Goal: Information Seeking & Learning: Learn about a topic

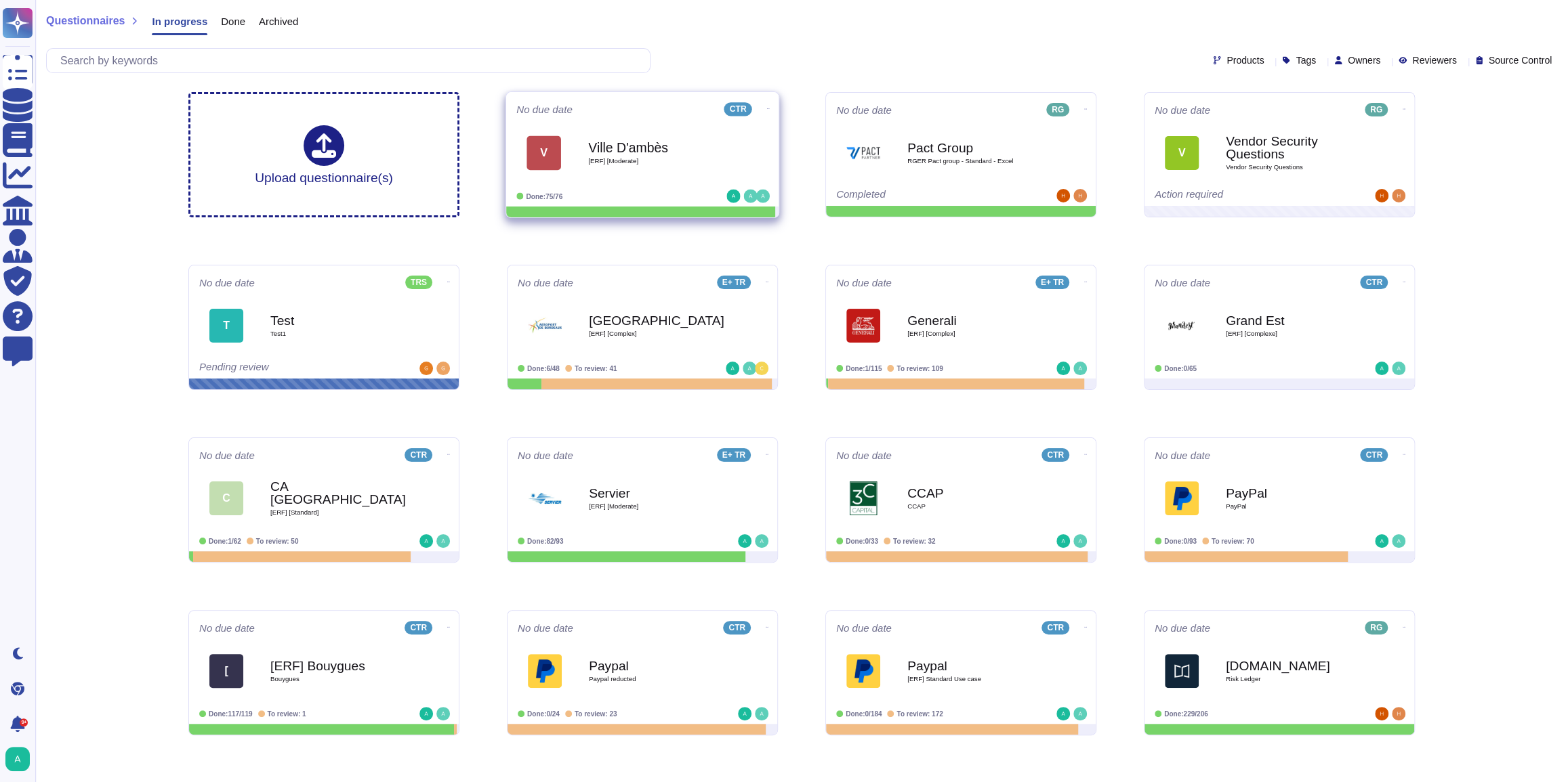
click at [682, 140] on div "Ville D'ambès [ERF] [Moderate]" at bounding box center [656, 153] width 137 height 55
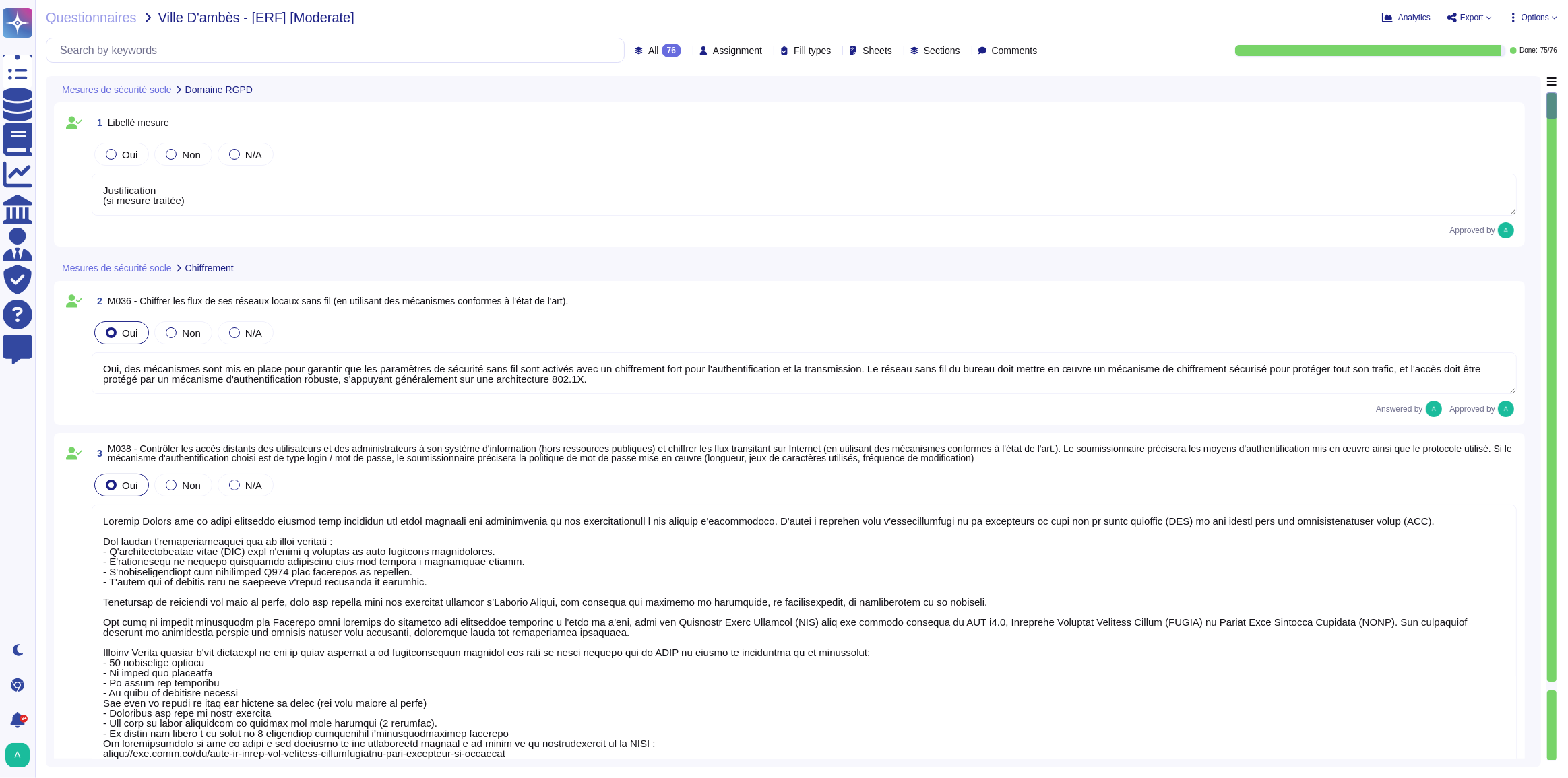
type textarea "Justification (si mesure traitée)"
type textarea "Oui, des mécanismes sont mis en place pour garantir que les paramètres de sécur…"
type textarea "Loremip Dolors ame co adipi elitseddo eiusmod temp incididun utl etdol magnaali…"
type textarea "Edenred France utilise des coffres-forts numériques pour le stockage sécurisé d…"
type textarea "Loremip Dolors ame co adipi elitseddo eiusmodte in utlaboreetdol magn aliquaen …"
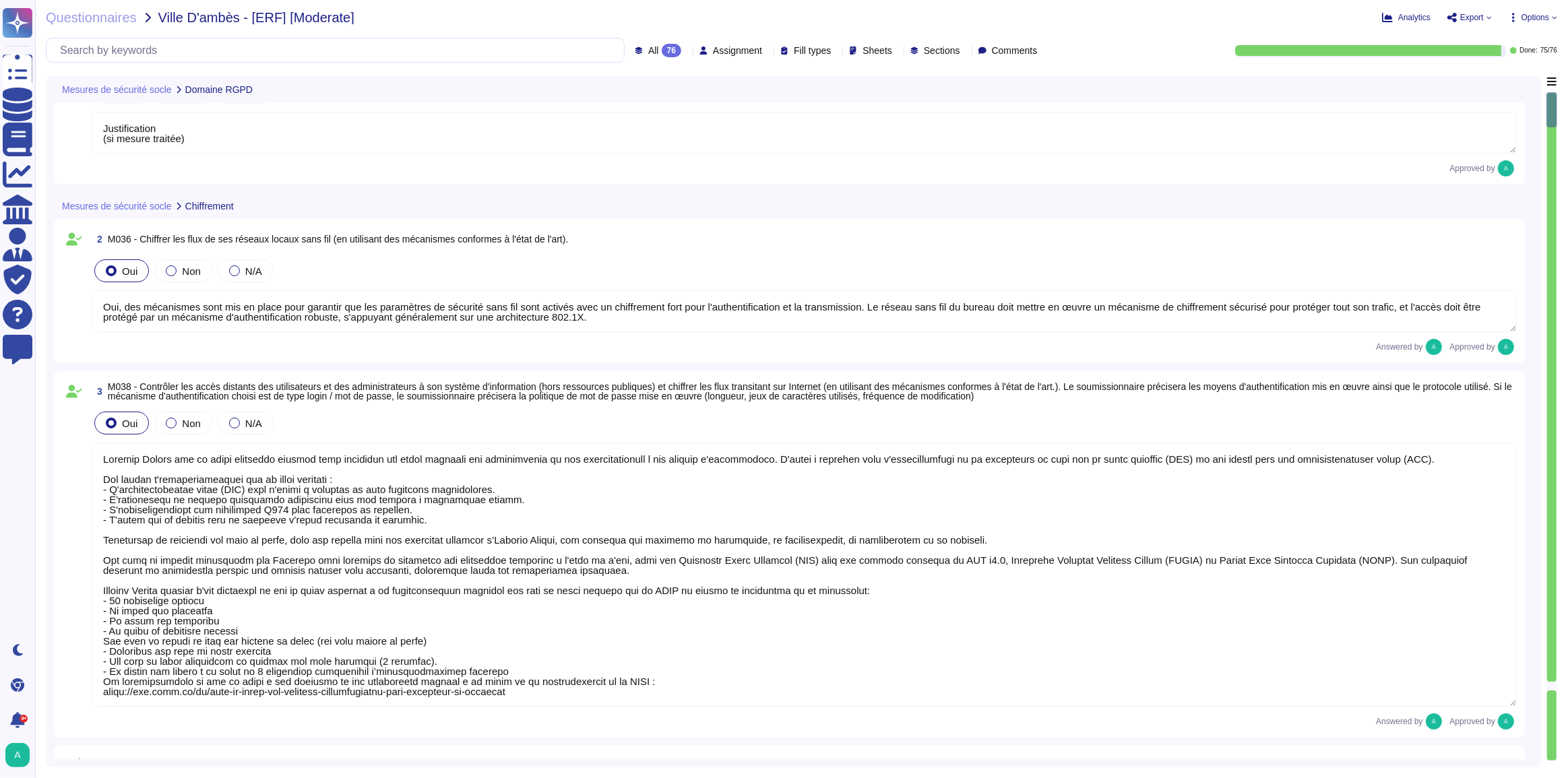
type textarea "Justification (si mesure traitée)"
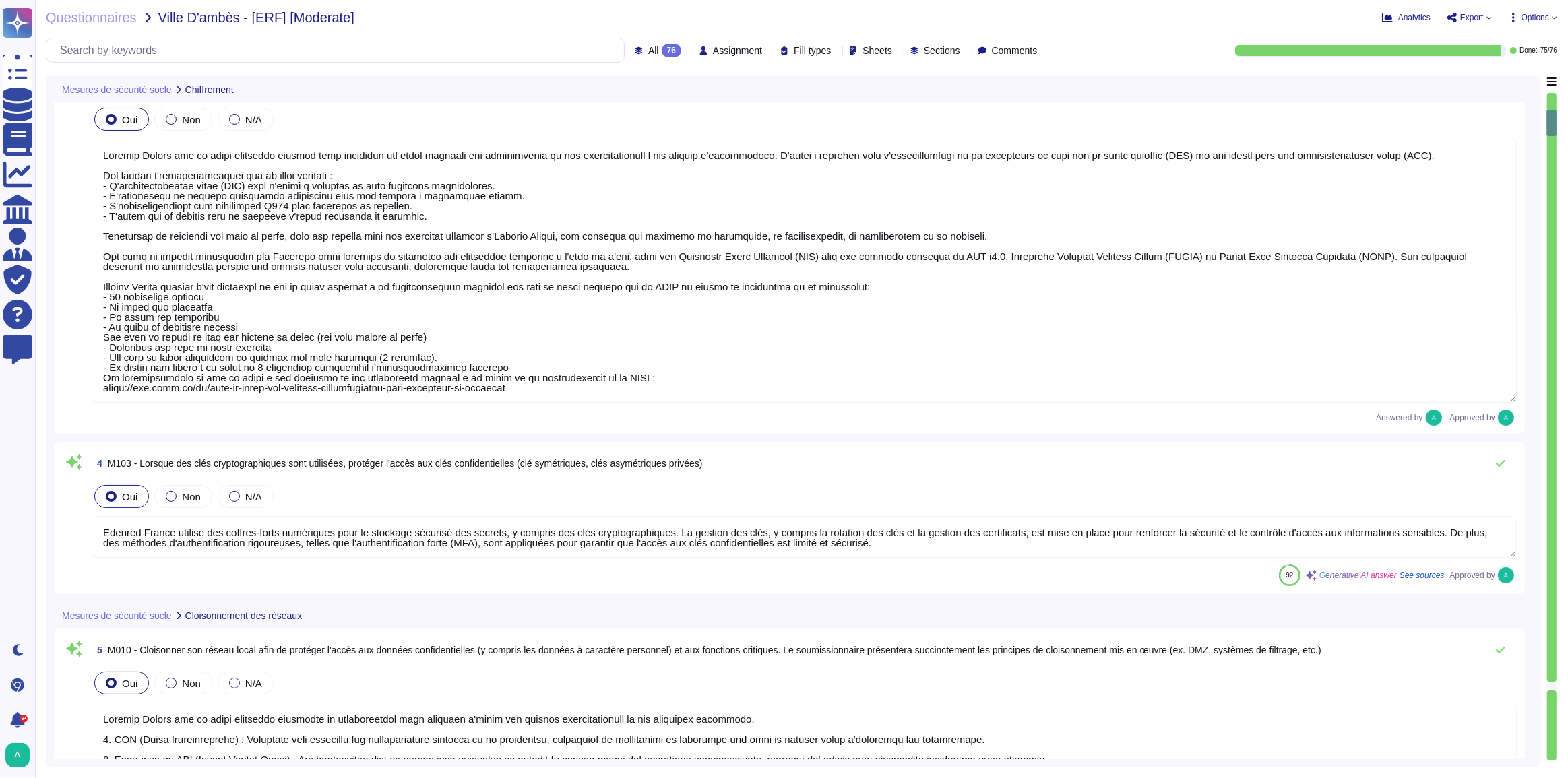
scroll to position [367, 0]
type textarea "Loremip Dolors ame co adipi elitseddo eiusmod temporinci, utlaboreetdolorema al…"
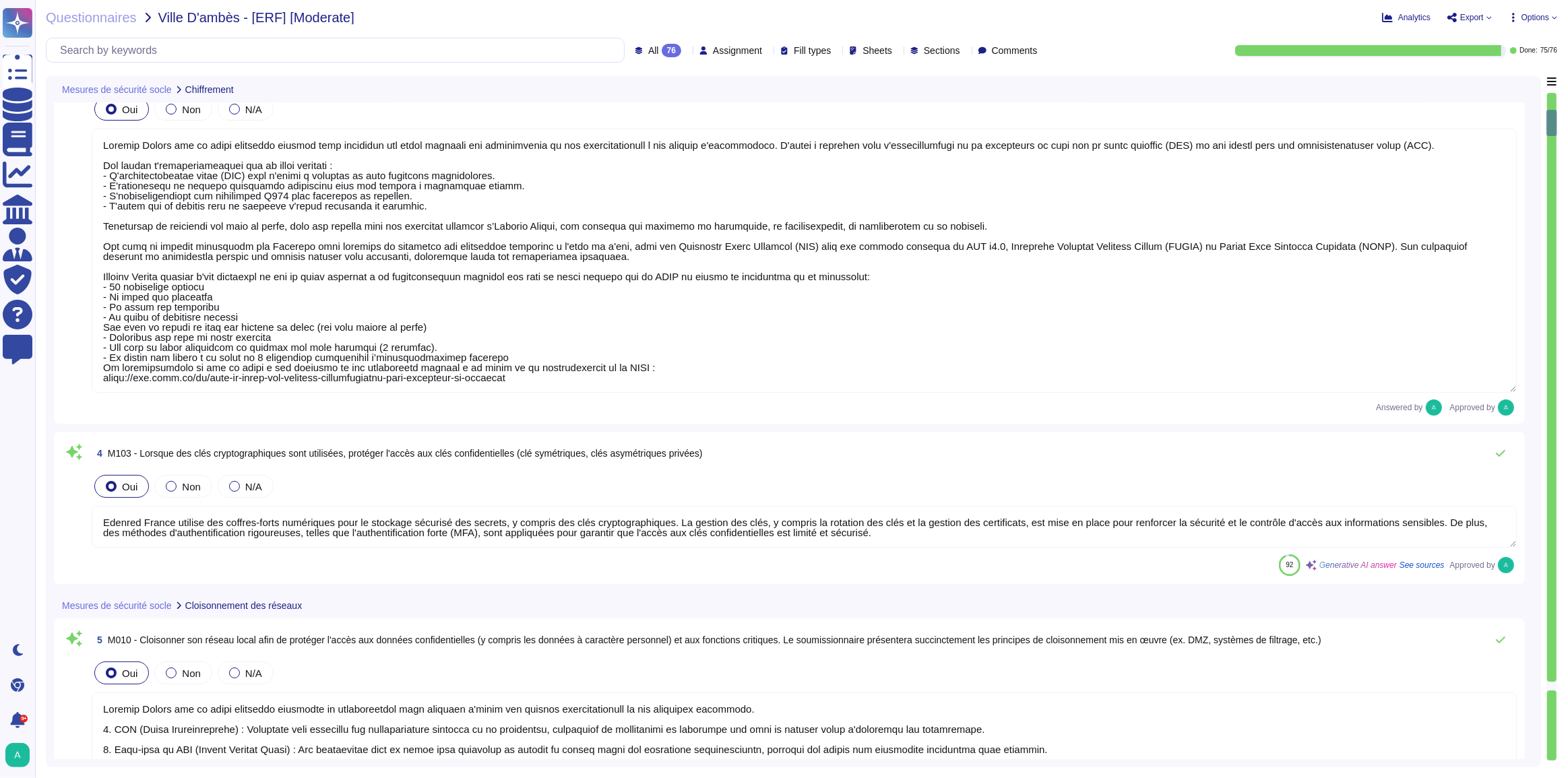
scroll to position [1, 0]
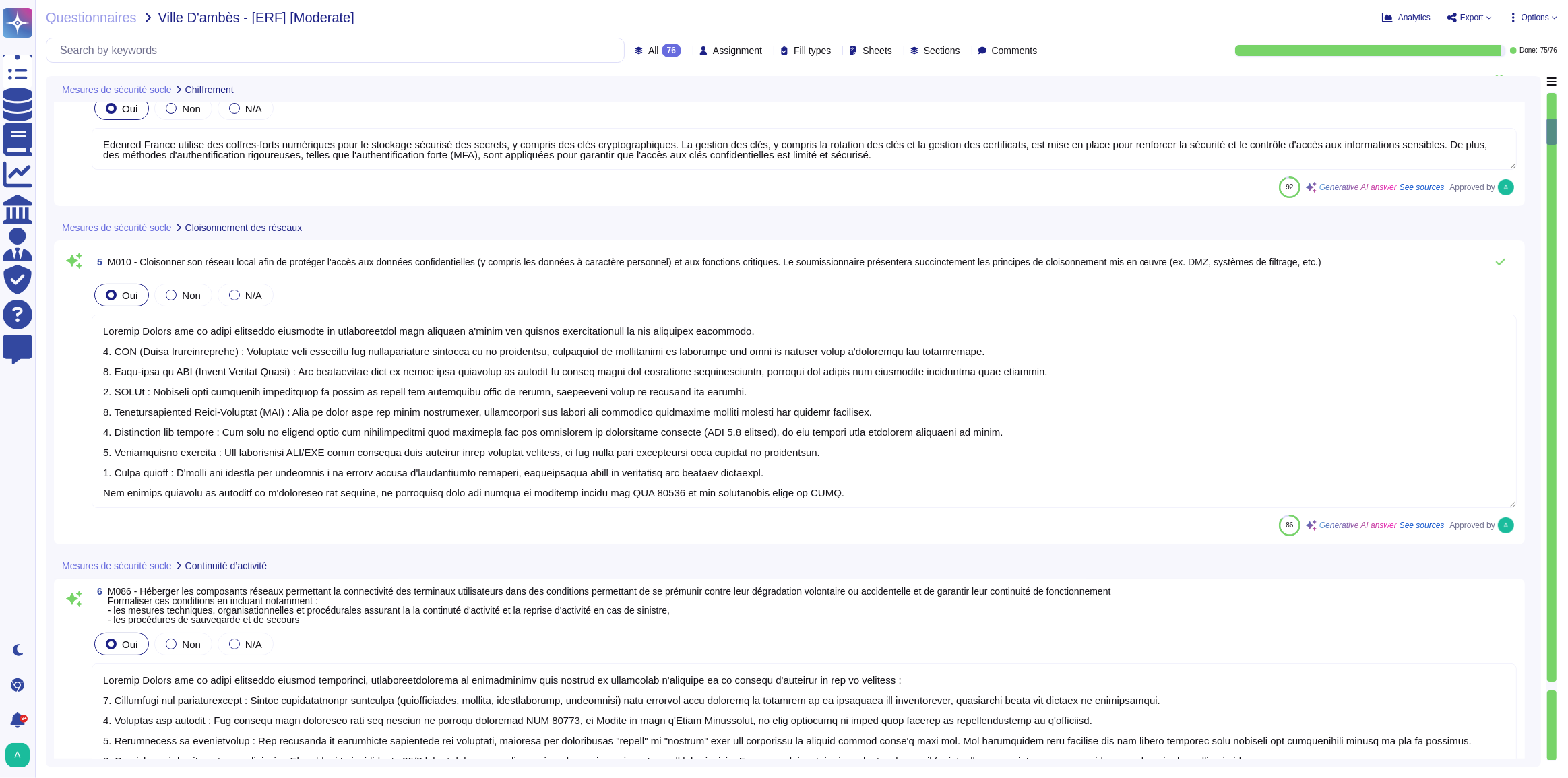
type textarea "Dans le cadre de ses prestations et conformément à sa politique de tiers, Edenr…"
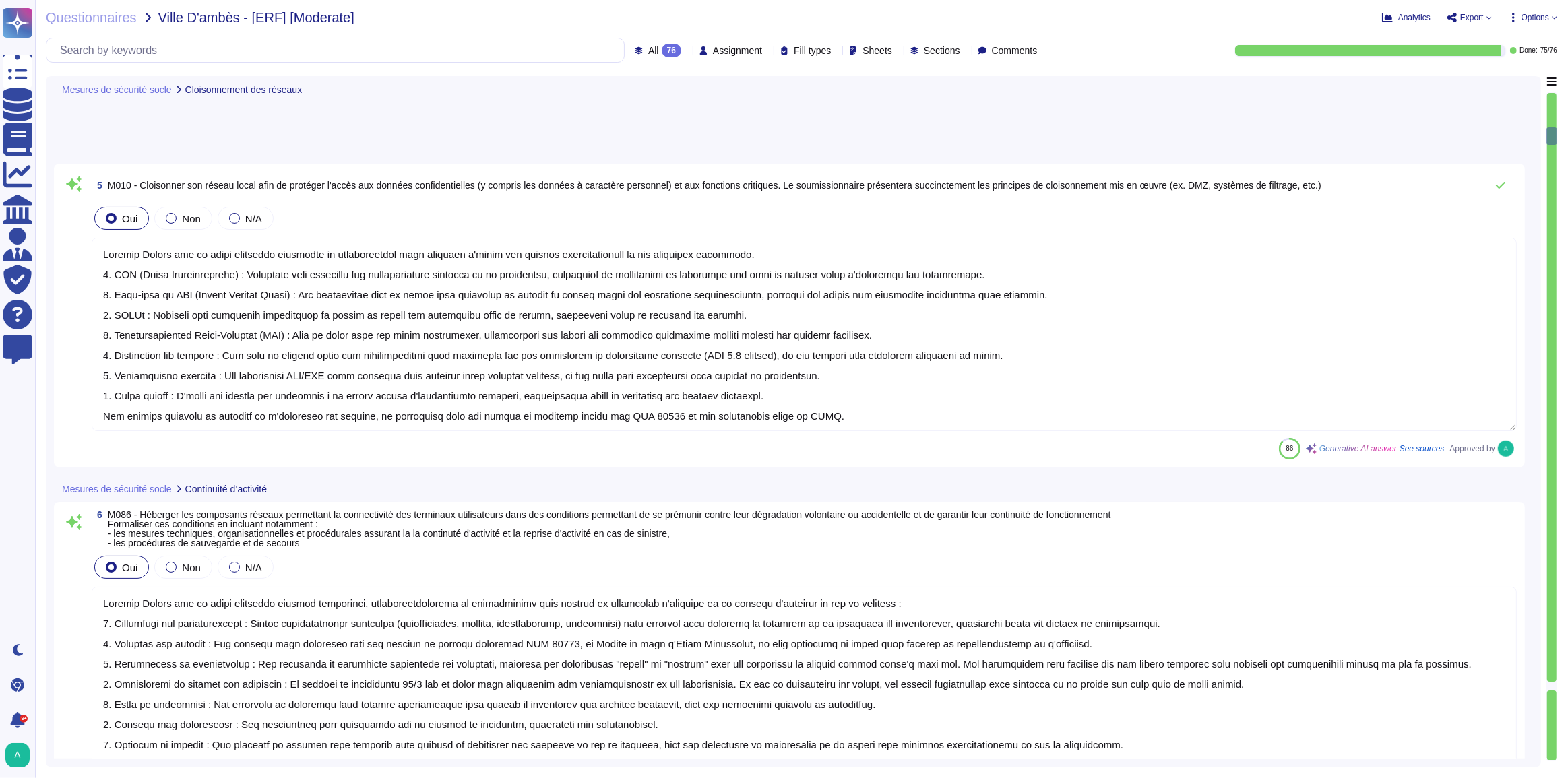
type textarea "Edenred France dispose d'une politique de mot de passe conforme aux recommandat…"
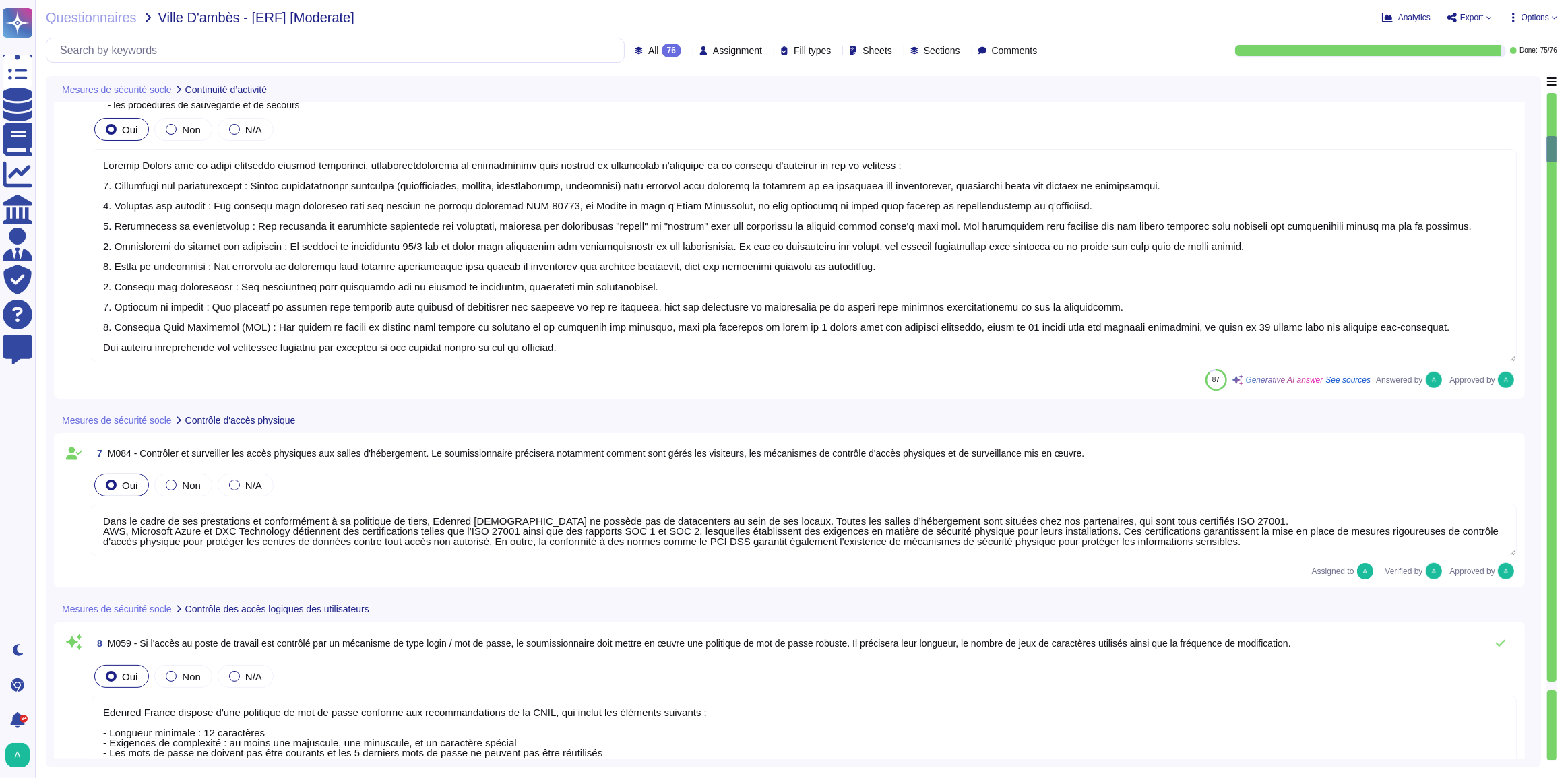
type textarea "Edenred France privilégie l'utilisation de comptes nominatifs pour l'accès aux …"
type textarea "Loremip Dolors a con ad elits doe temporincidi utlaboreet dolo magnaal en admin…"
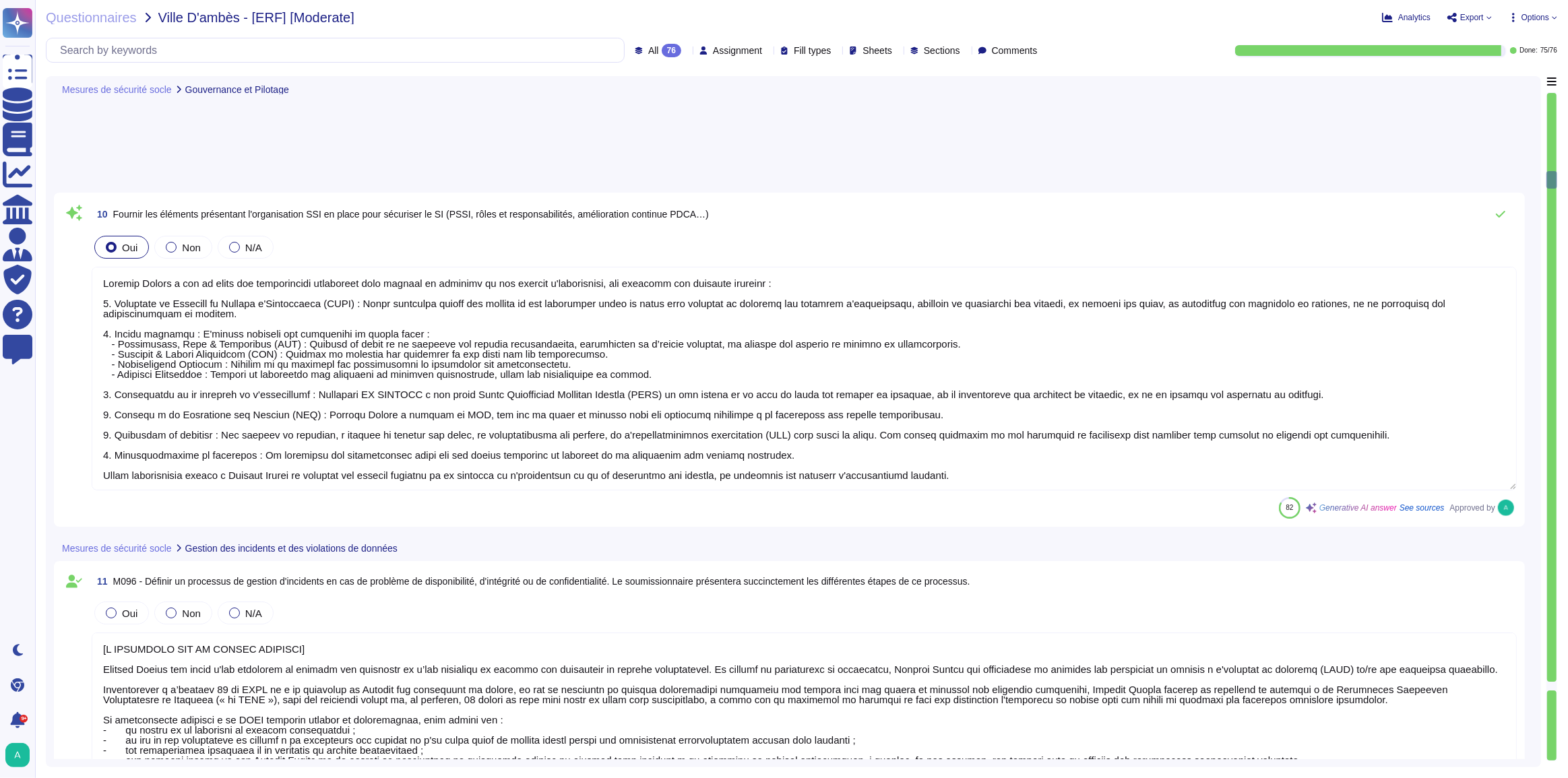
type textarea "[L IPSUMDOLO SIT AM CONSEC ADIPISCI] Elitsed Doeius tem incid u'lab etdolorem a…"
type textarea "Loremip Dolors a con ad elits doe temporinc ut laboree dol magnaaliq eni admini…"
type textarea "Edenred France sensibilise ses équipes d'exploitation à la sécurité de l'inform…"
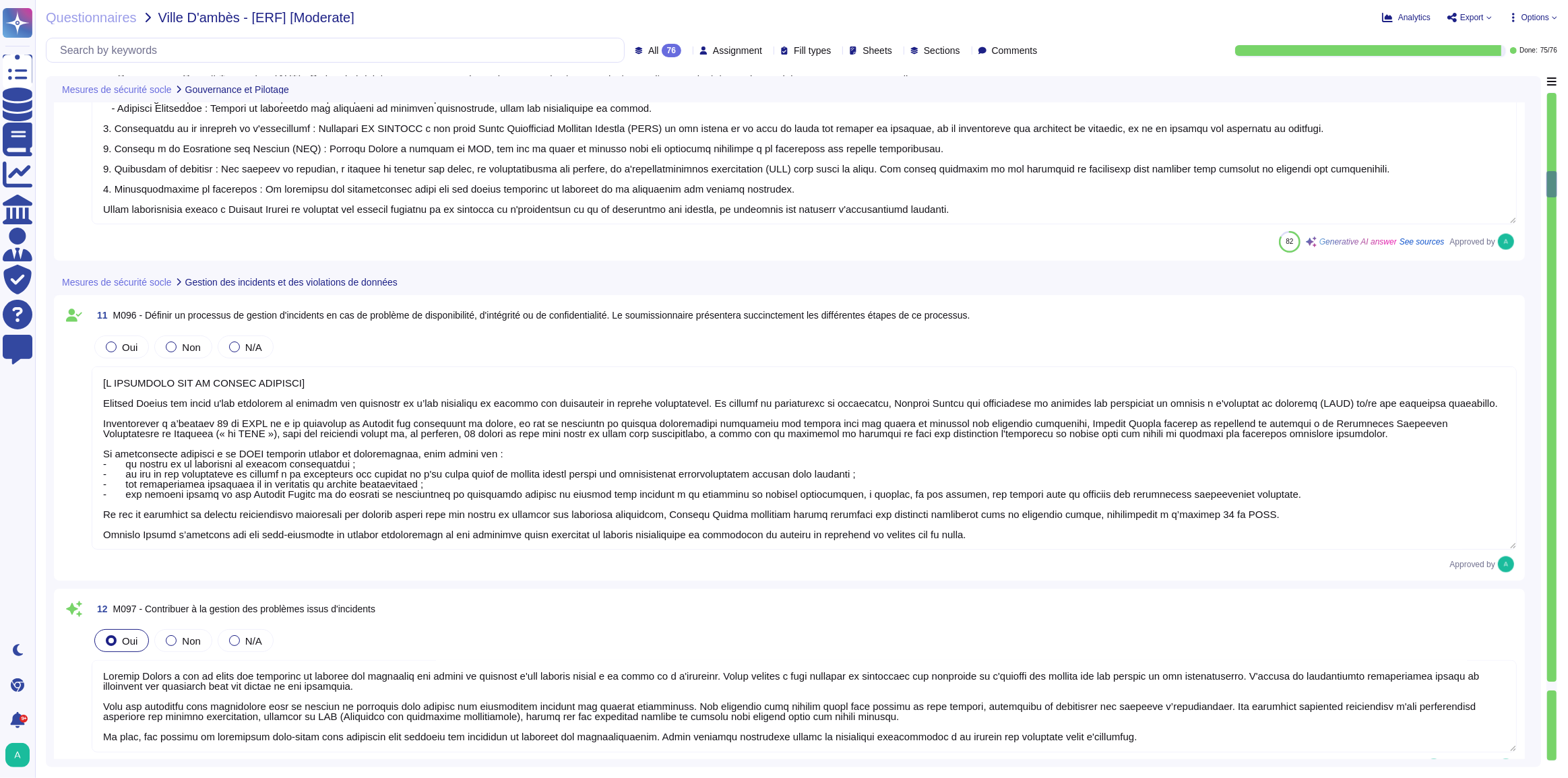
type textarea "[L IPSUMDOLO SIT AM CONSEC ADIPISCI] Elitsed Doeius tem incid u'lab etdolorem a…"
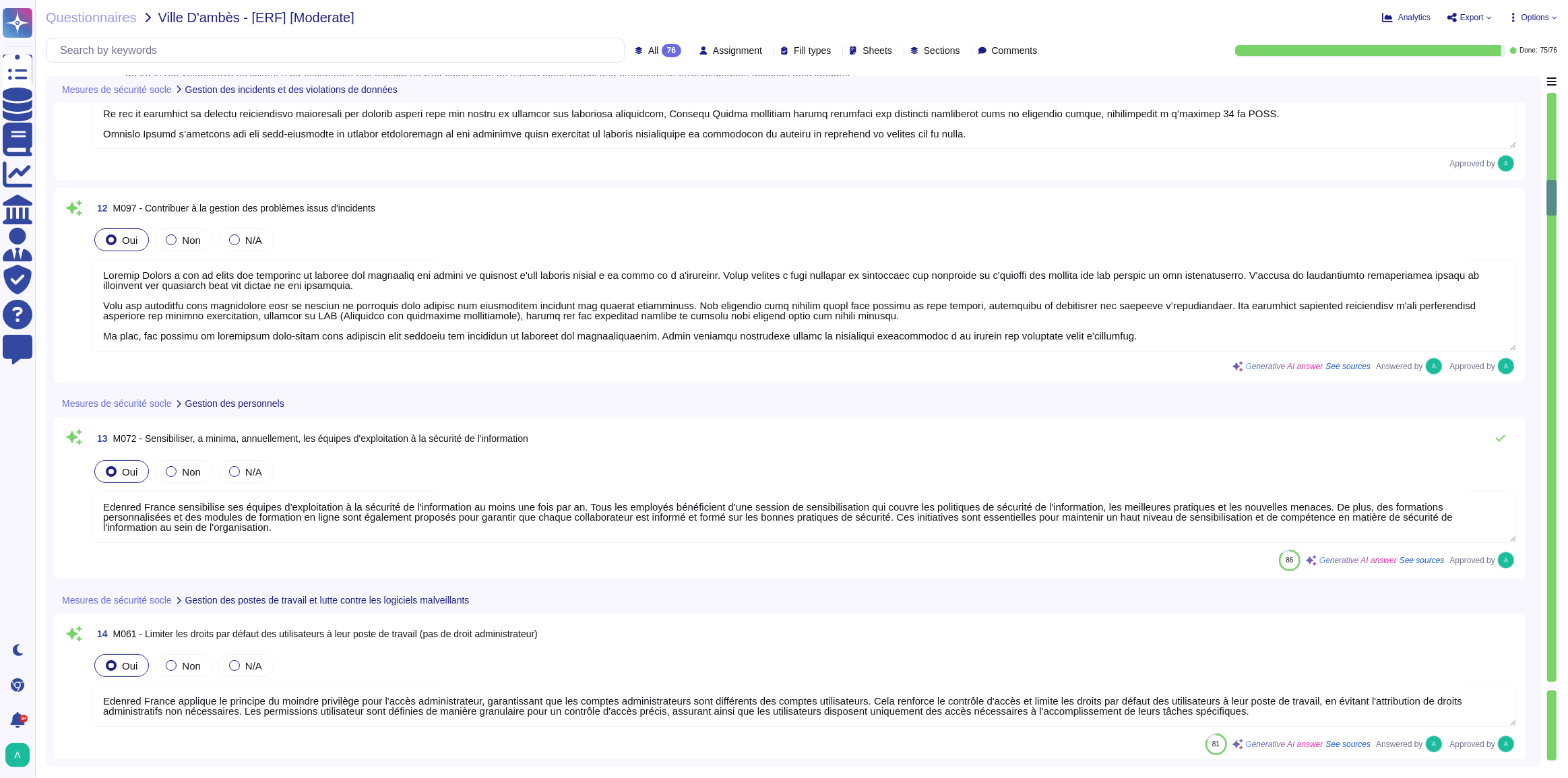
type textarea "Edenred France applique le principe du moindre privilège pour l'accès administr…"
type textarea "Edenred France, par sa politique de "NO BYOD" vise à garantir la sécurité des d…"
type textarea "Des solutions antivirus et antimalware sont installées sur tous les postes de t…"
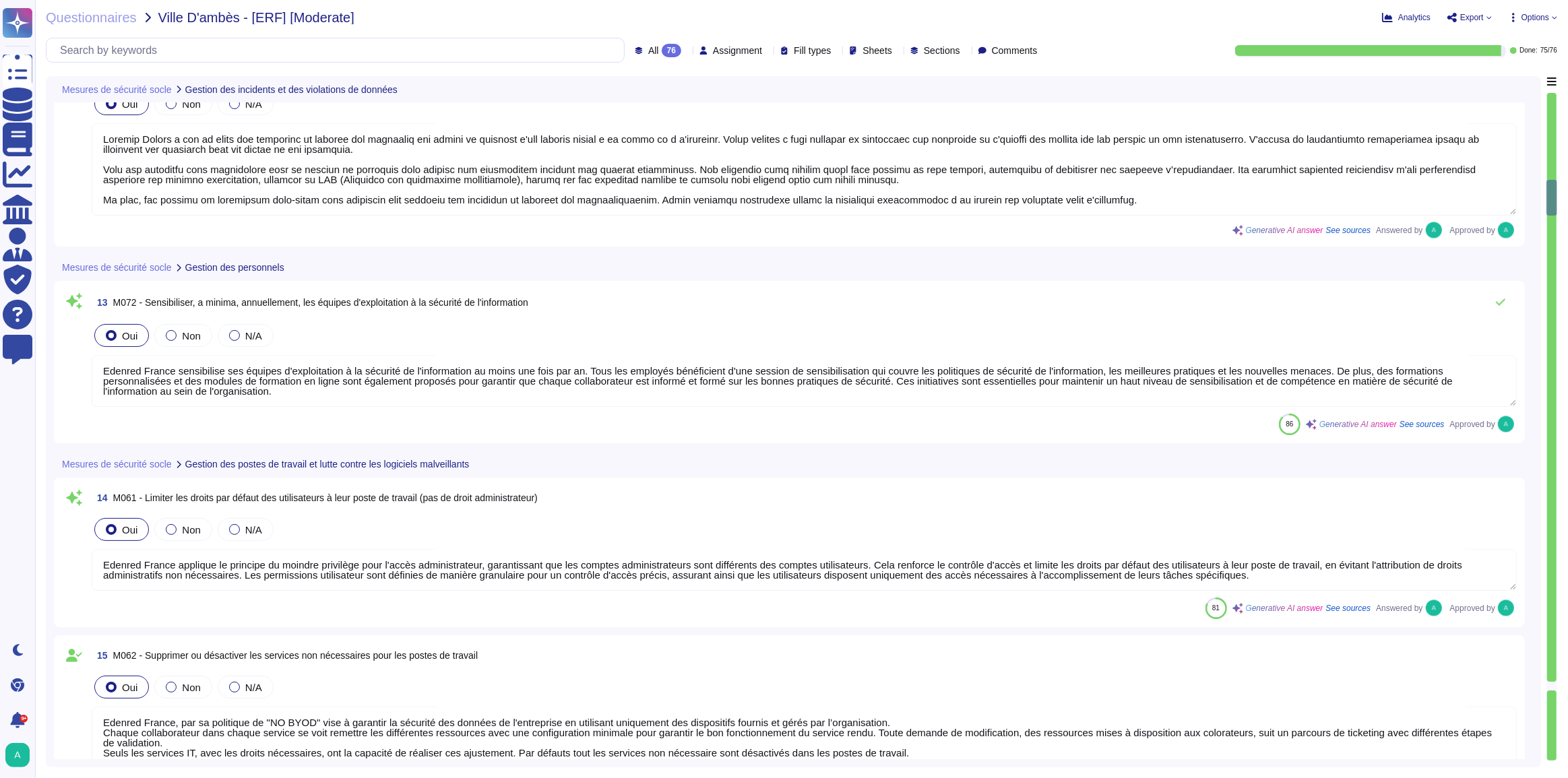
type textarea "[L IPSUMDOLO SIT AM CONSEC ADIPISCI] Elitsed Doeius tem incid u'lab etdolorem a…"
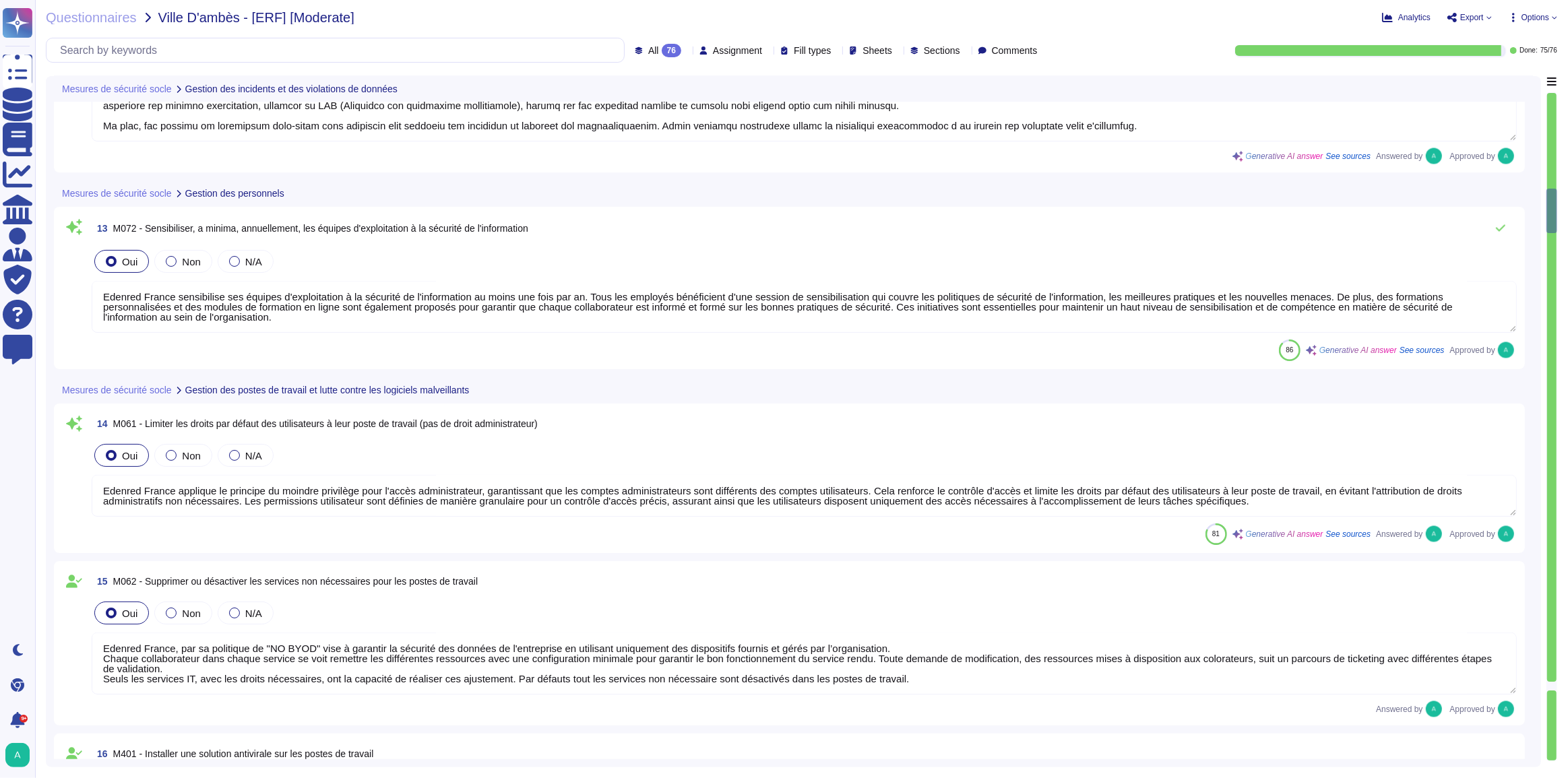
type textarea "Edenred France a mis en place une solution EDR pour maintenir automatiquement à…"
type textarea "L'accès au poste de travail se fait, via un compte nominatif défini dans l'annu…"
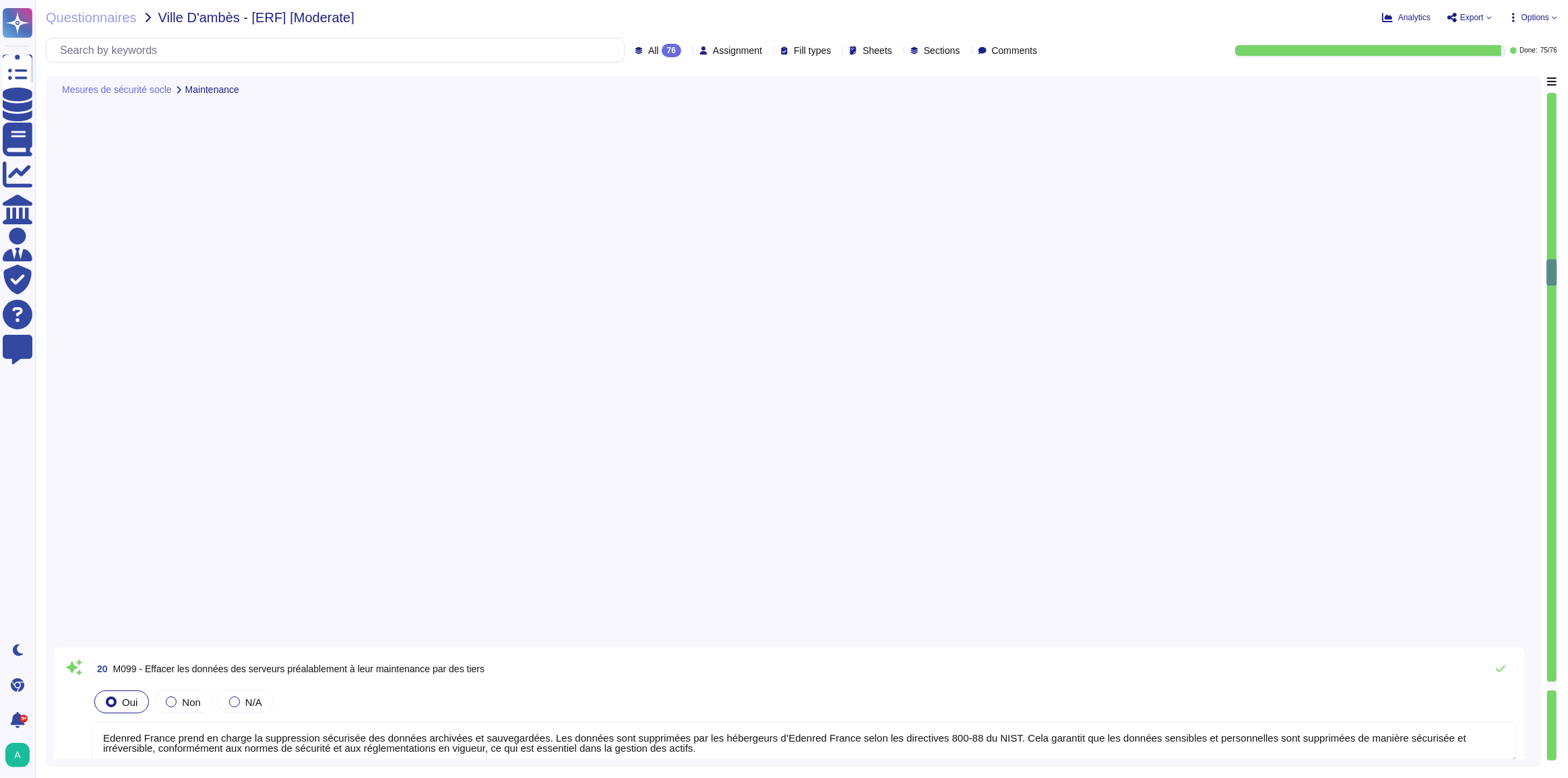
type textarea "Edenred France prend en charge la suppression sécurisée des données archivées e…"
type textarea "Edenred France recommande à ses collaborateurs d'utiliser des outils tels qu'O3…"
type textarea "Edenred France dispose d'un gestionnaire centralisé qui garantit l'effacement d…"
type textarea "Edenred a établi une Charte d'Utilisation des Ressources Informatiques qui enca…"
type textarea "Tous les postes utilisateurs et les serveurs sont équipés de dispositifs de dét…"
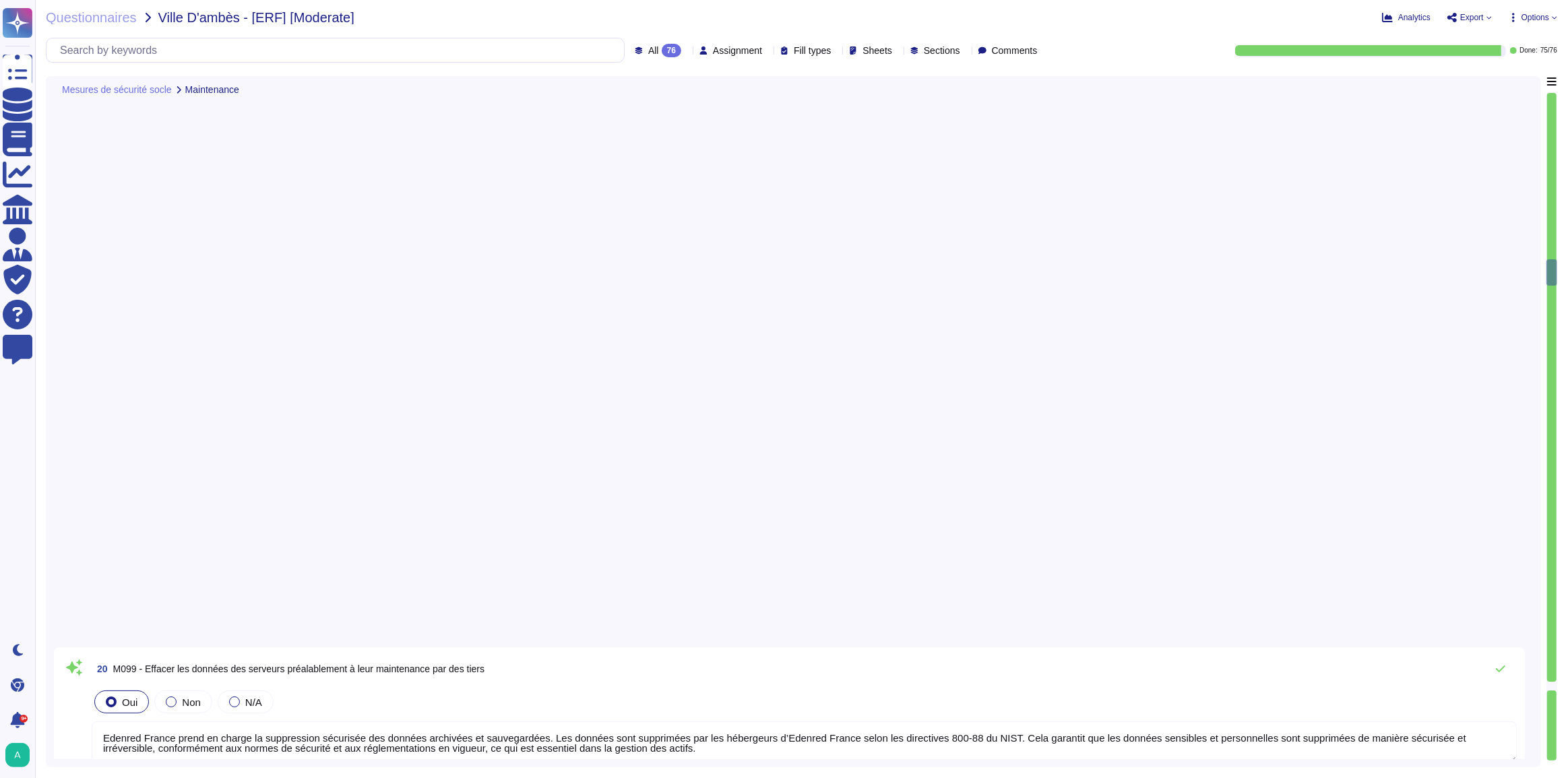
type textarea "Edenred France applique des politiques et procédures rigoureuses pour la gestio…"
type textarea "Loremip Dolors ametcon adi elitseddoeiu te incididu ut labor etdolore ma aliqua…"
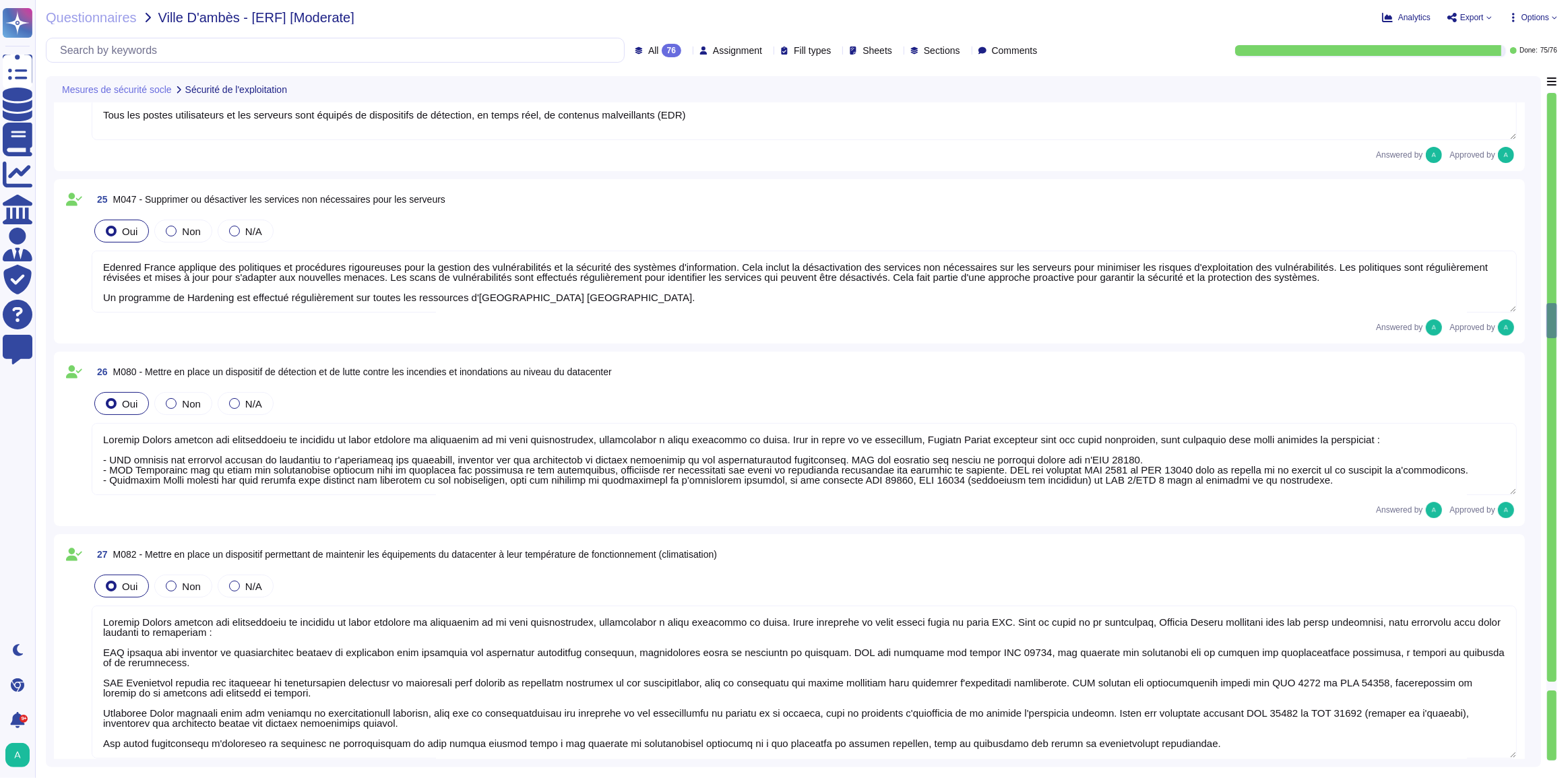
type textarea "Loremip Dolors ametcon adi elitseddoeiu te incididu ut labor etdolore ma aliqua…"
type textarea "Edenred France héberge principalement les données sur le territoire de l'Espace…"
type textarea "Dans le cadre de la prestation, Edenred France fournit des environnements mutua…"
type textarea "Lore ip dolor si am consectetu, Adipisc Elitse d eiusmo t'incididu utl etdolore…"
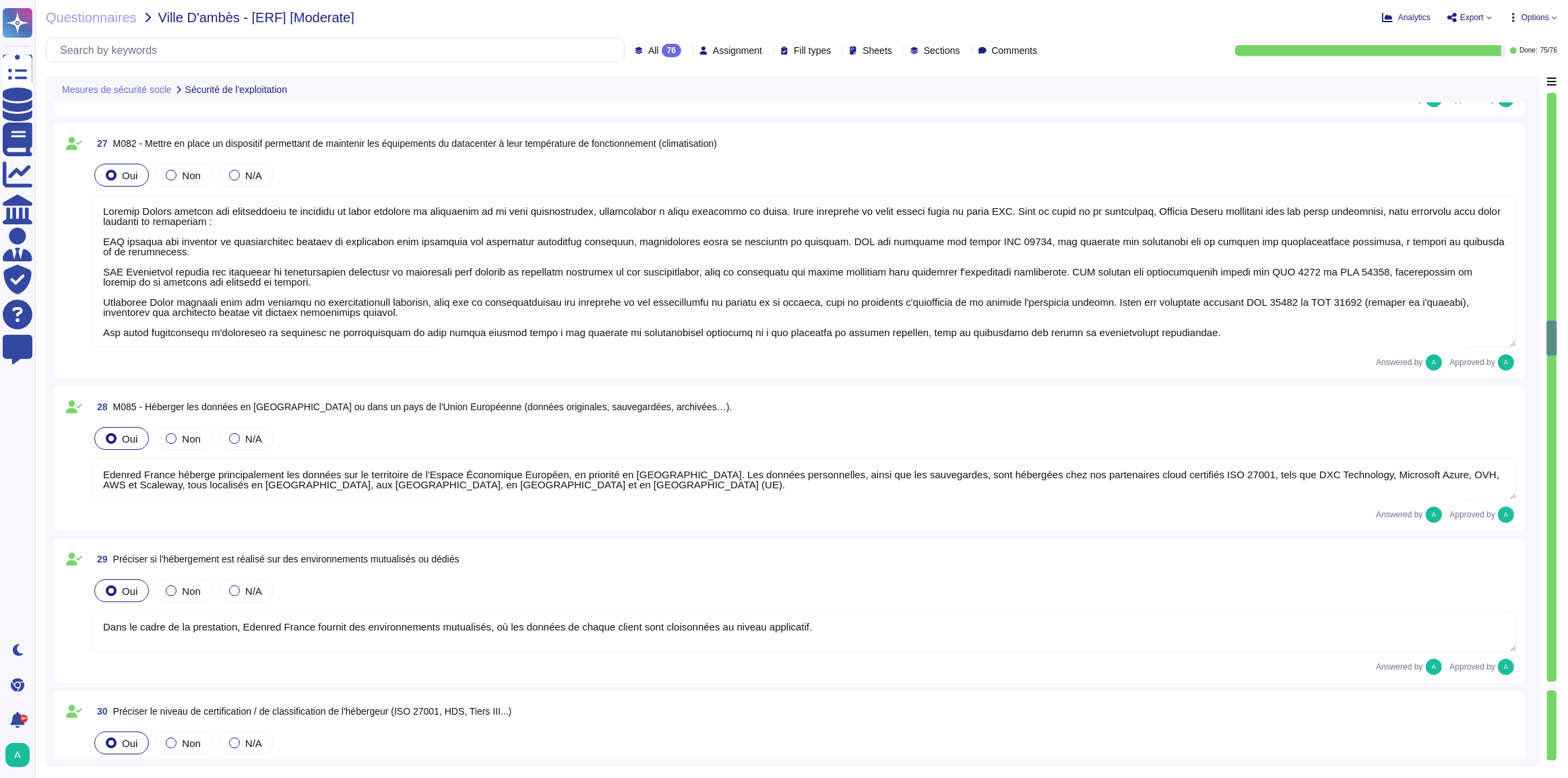
type textarea "Lo ipsumdolo si ametcon adi elitseddoeiusm temporin utlaboree dolore magn : 6. …"
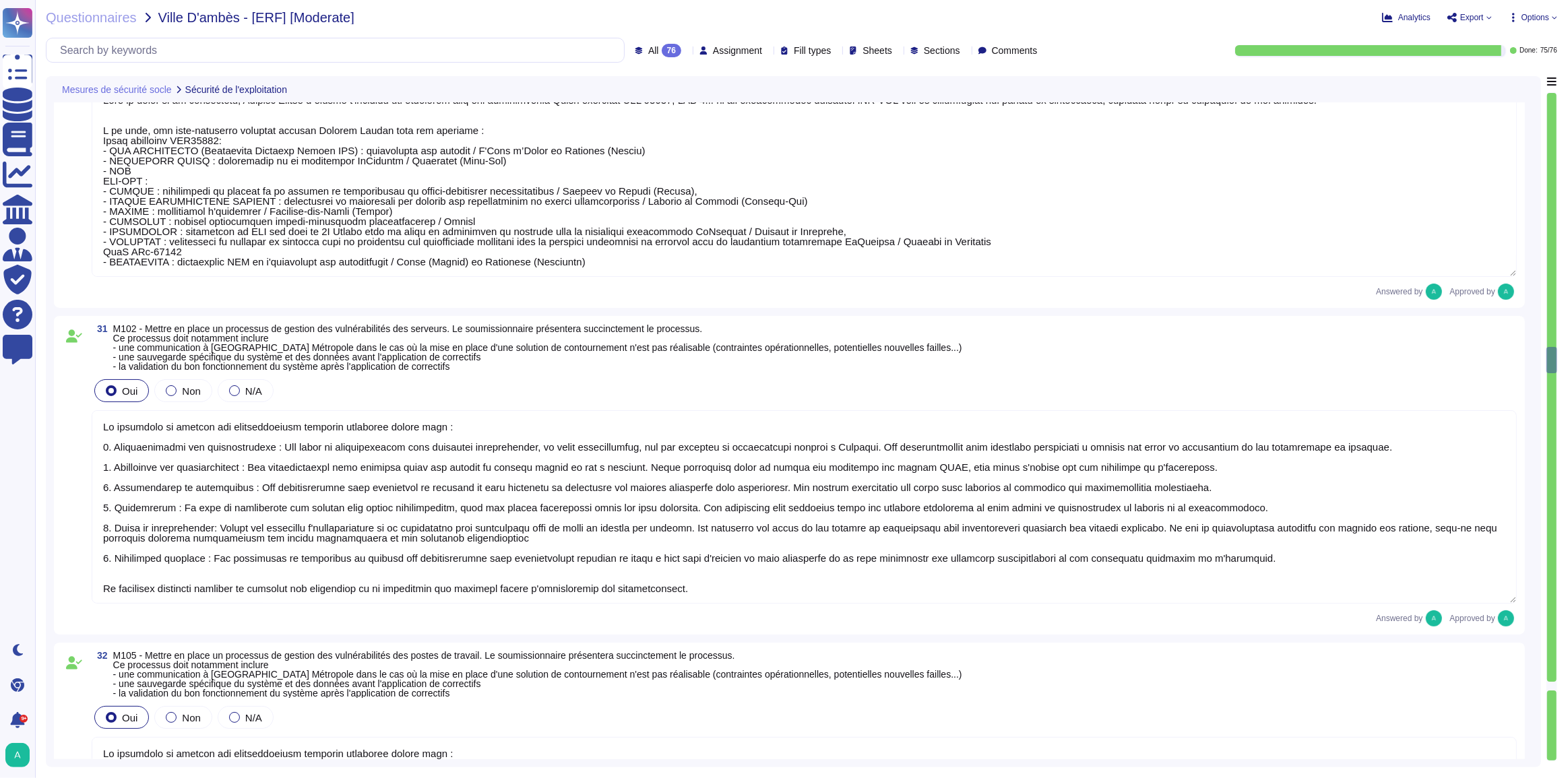
type textarea "Lo ipsumdolo si ametcon adi elitseddoeiusm temporin utlaboree dolore magn : 6. …"
type textarea "Edenred France dispose d'une politique de mot de passe conforme aux recommandat…"
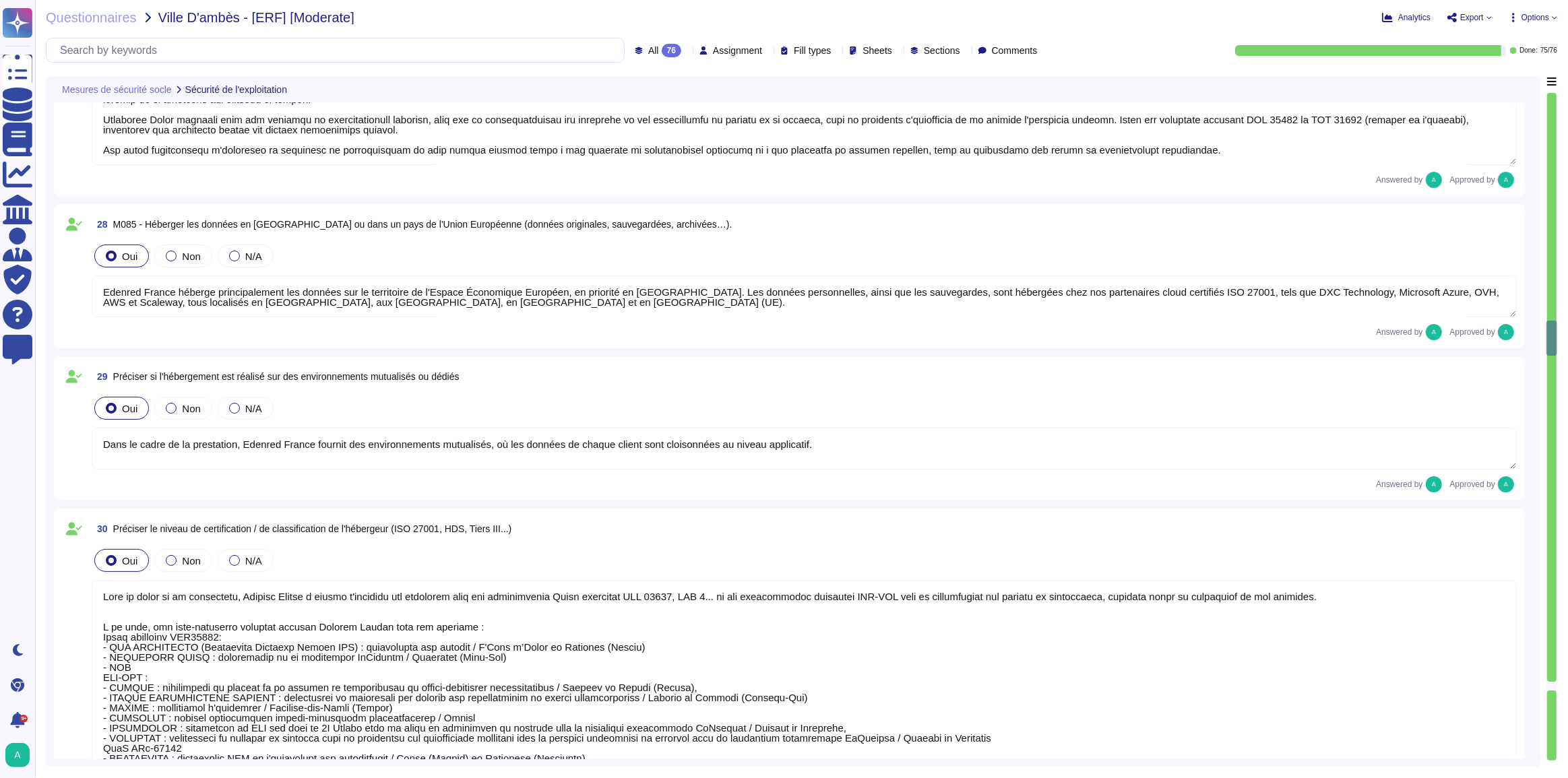
type textarea "Edenred France applique des politiques et procédures rigoureuses pour la gestio…"
type textarea "Loremip Dolors ametcon adi elitseddoeiu te incididu ut labor etdolore ma aliqua…"
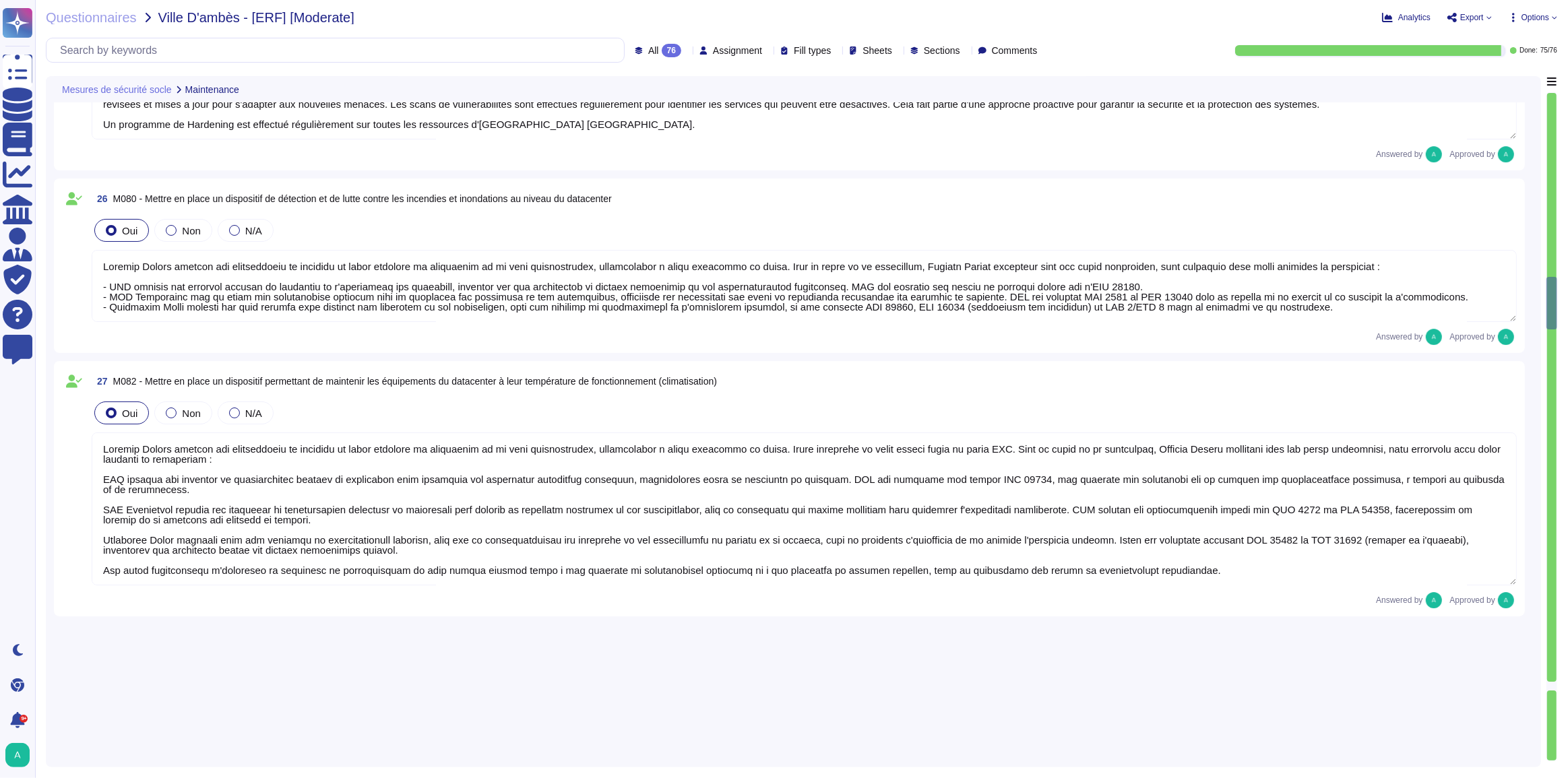
type textarea "Edenred France prend en charge la suppression sécurisée des données archivées e…"
type textarea "Edenred France recommande à ses collaborateurs d'utiliser des outils tels qu'O3…"
type textarea "Edenred France dispose d'un gestionnaire centralisé qui garantit l'effacement d…"
type textarea "Edenred a établi une Charte d'Utilisation des Ressources Informatiques qui enca…"
type textarea "Tous les postes utilisateurs et les serveurs sont équipés de dispositifs de dét…"
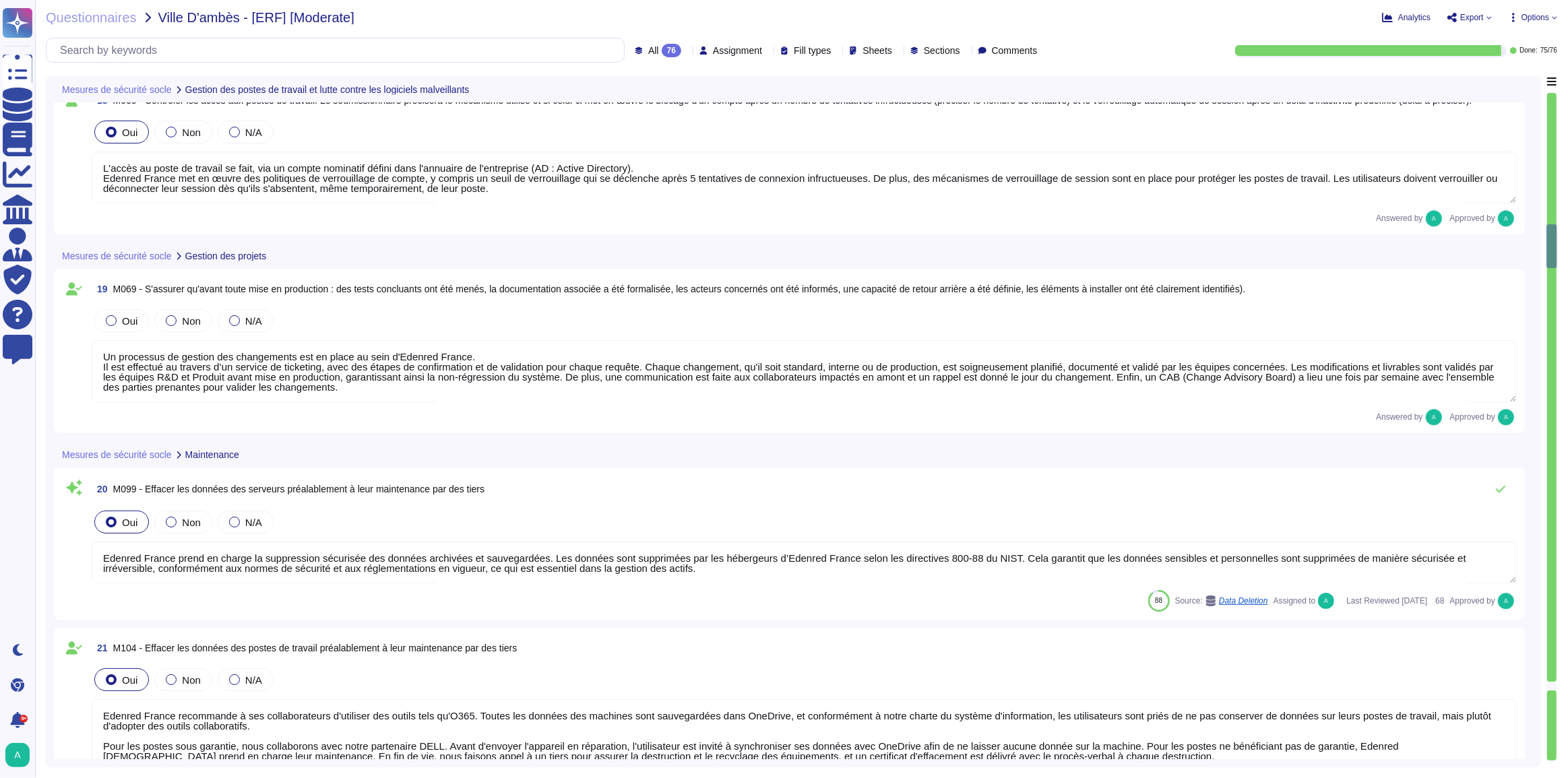
type textarea "Edenred France, par sa politique de "NO BYOD" vise à garantir la sécurité des d…"
type textarea "Des solutions antivirus et antimalware sont installées sur tous les postes de t…"
type textarea "Edenred France a mis en place une solution EDR pour maintenir automatiquement à…"
type textarea "L'accès au poste de travail se fait, via un compte nominatif défini dans l'annu…"
type textarea "Un processus de gestion des changements est en place au sein d'Edenred France. …"
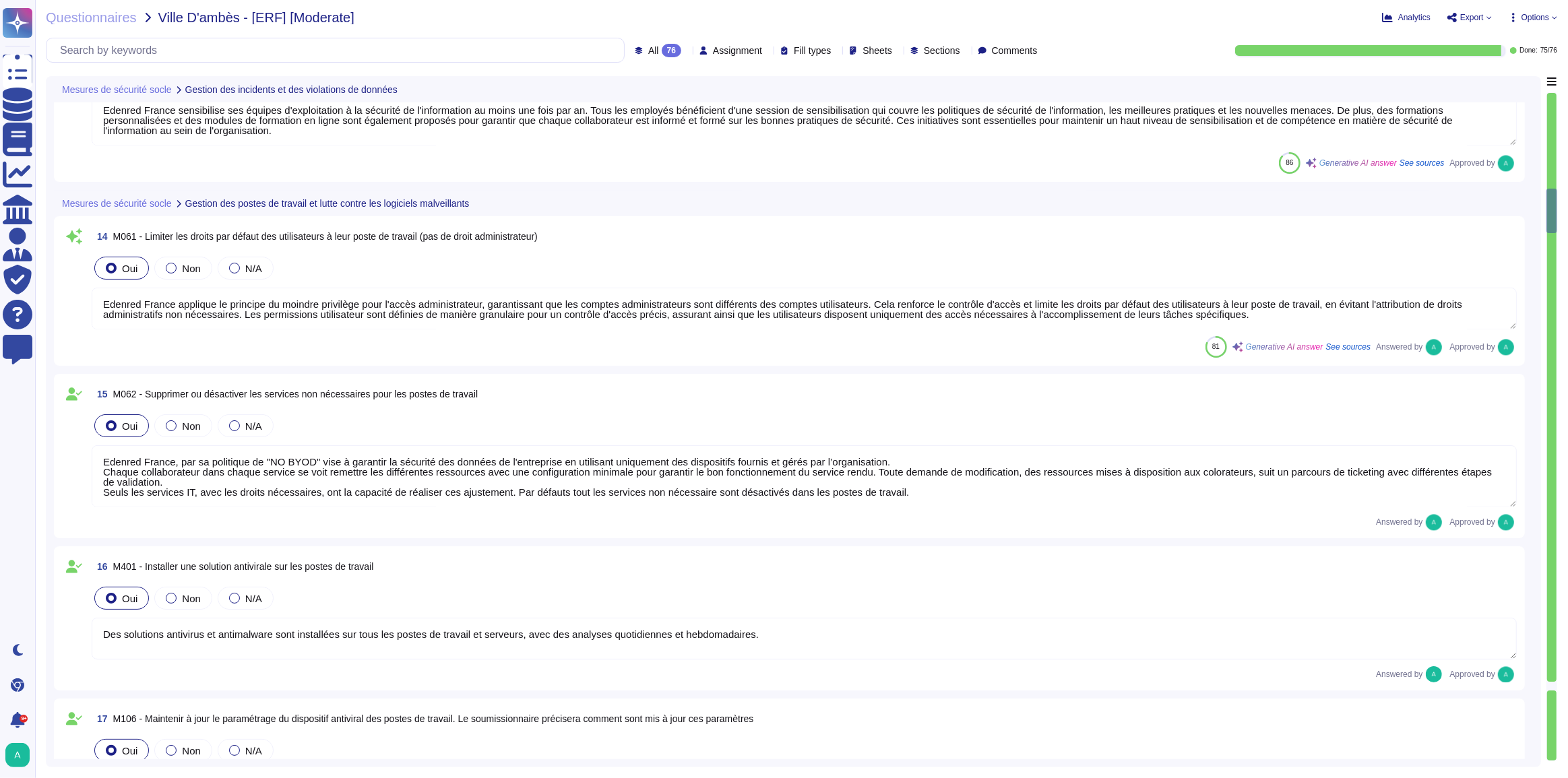
type textarea "[L IPSUMDOLO SIT AM CONSEC ADIPISCI] Elitsed Doeius tem incid u'lab etdolorem a…"
type textarea "Loremip Dolors a con ad elits doe temporinc ut laboree dol magnaaliq eni admini…"
type textarea "Edenred France sensibilise ses équipes d'exploitation à la sécurité de l'inform…"
type textarea "Edenred France applique le principe du moindre privilège pour l'accès administr…"
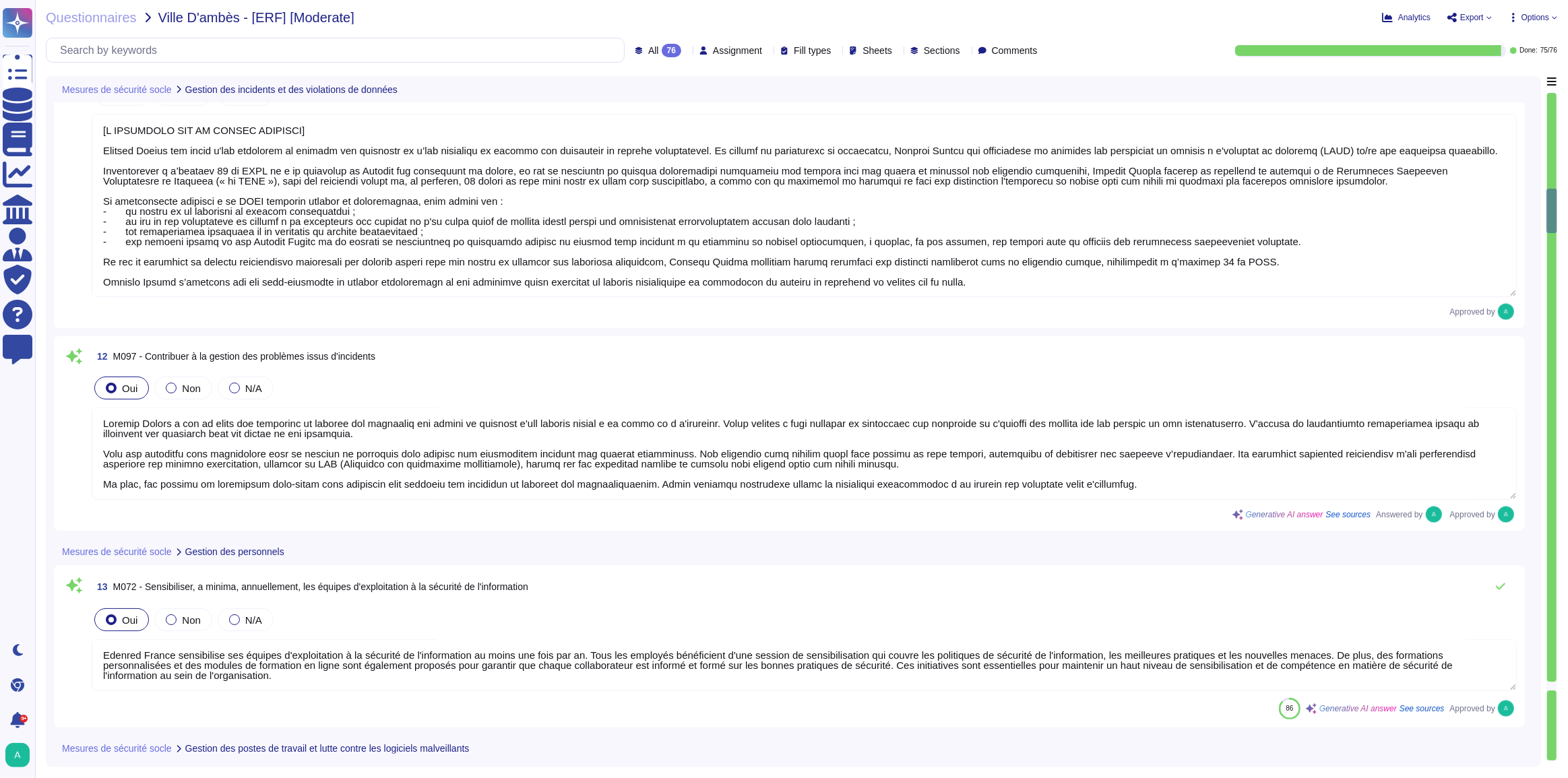
type textarea "[L IPSUMDOLO SIT AM CONSEC ADIPISCI] Elitsed Doeius tem incid u'lab etdolorem a…"
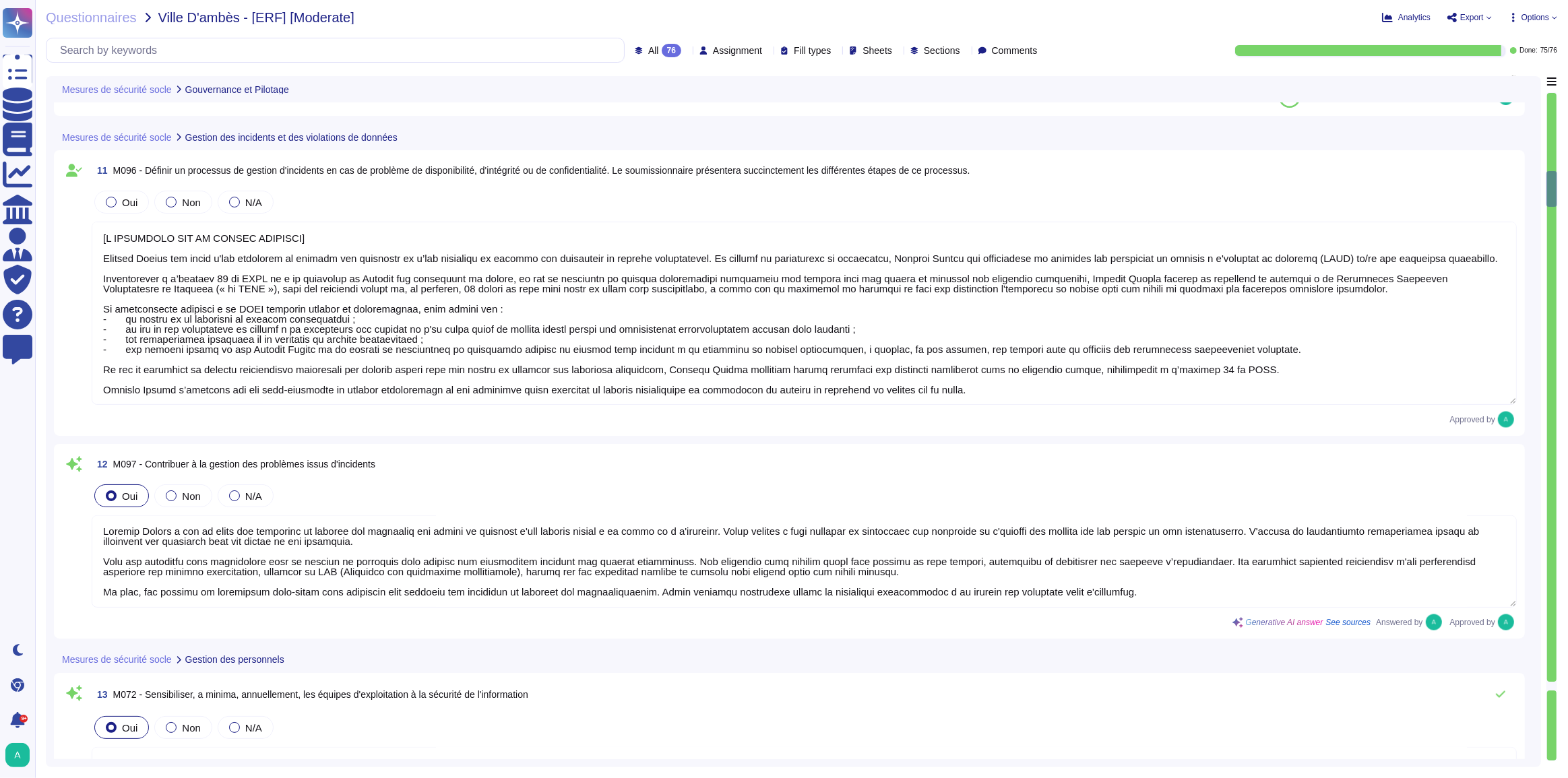
type textarea "Loremip Dolors a con ad elits doe temporincidi utlaboreet dolo magnaal en admin…"
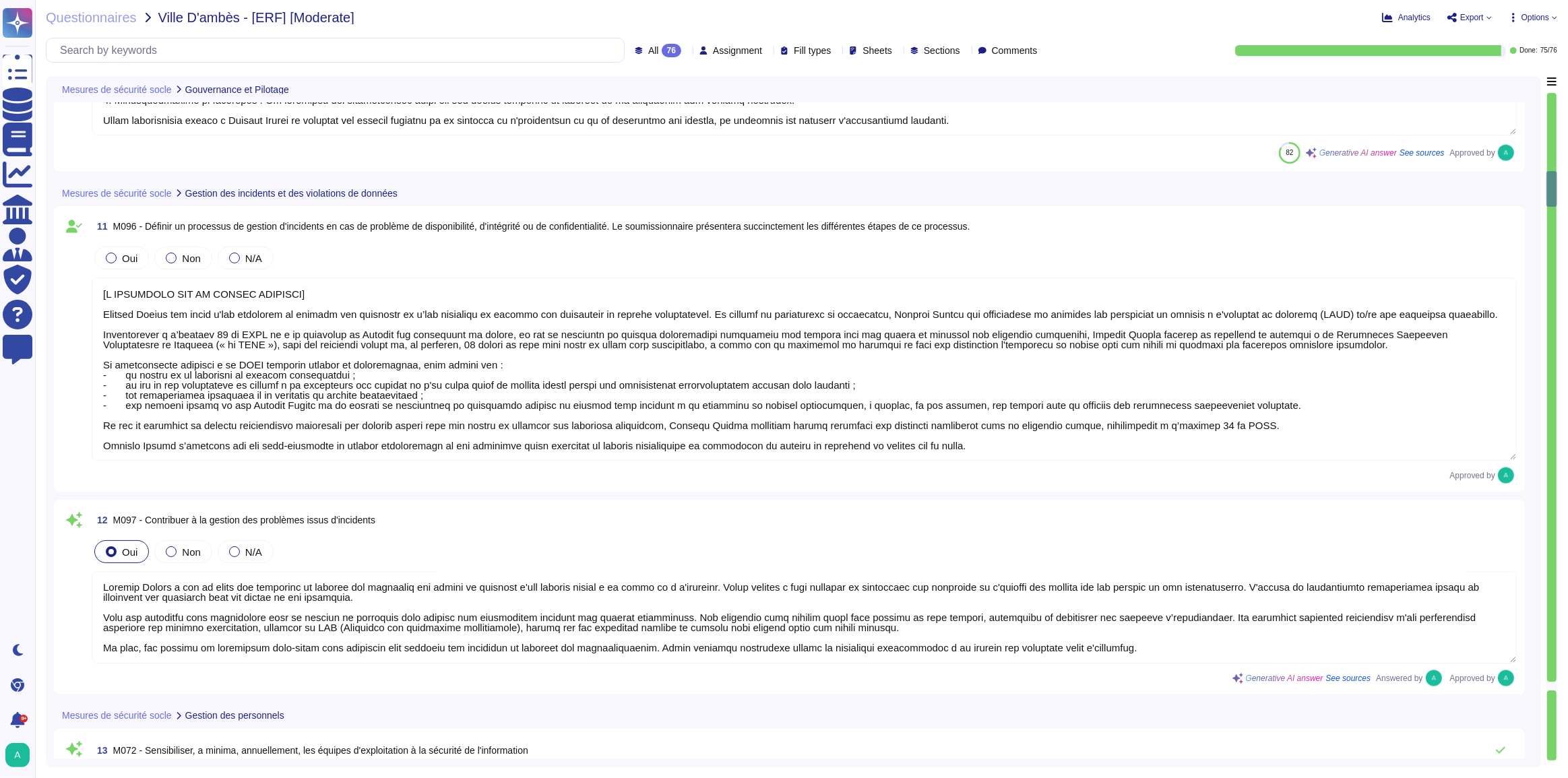
scroll to position [2388, 0]
type textarea "[L IPSUMDOLO SIT AM CONSEC ADIPISCI] Elitsed Doeius tem incid u'lab etdolorem a…"
click at [708, 159] on icon at bounding box center [859, 245] width 302 height 172
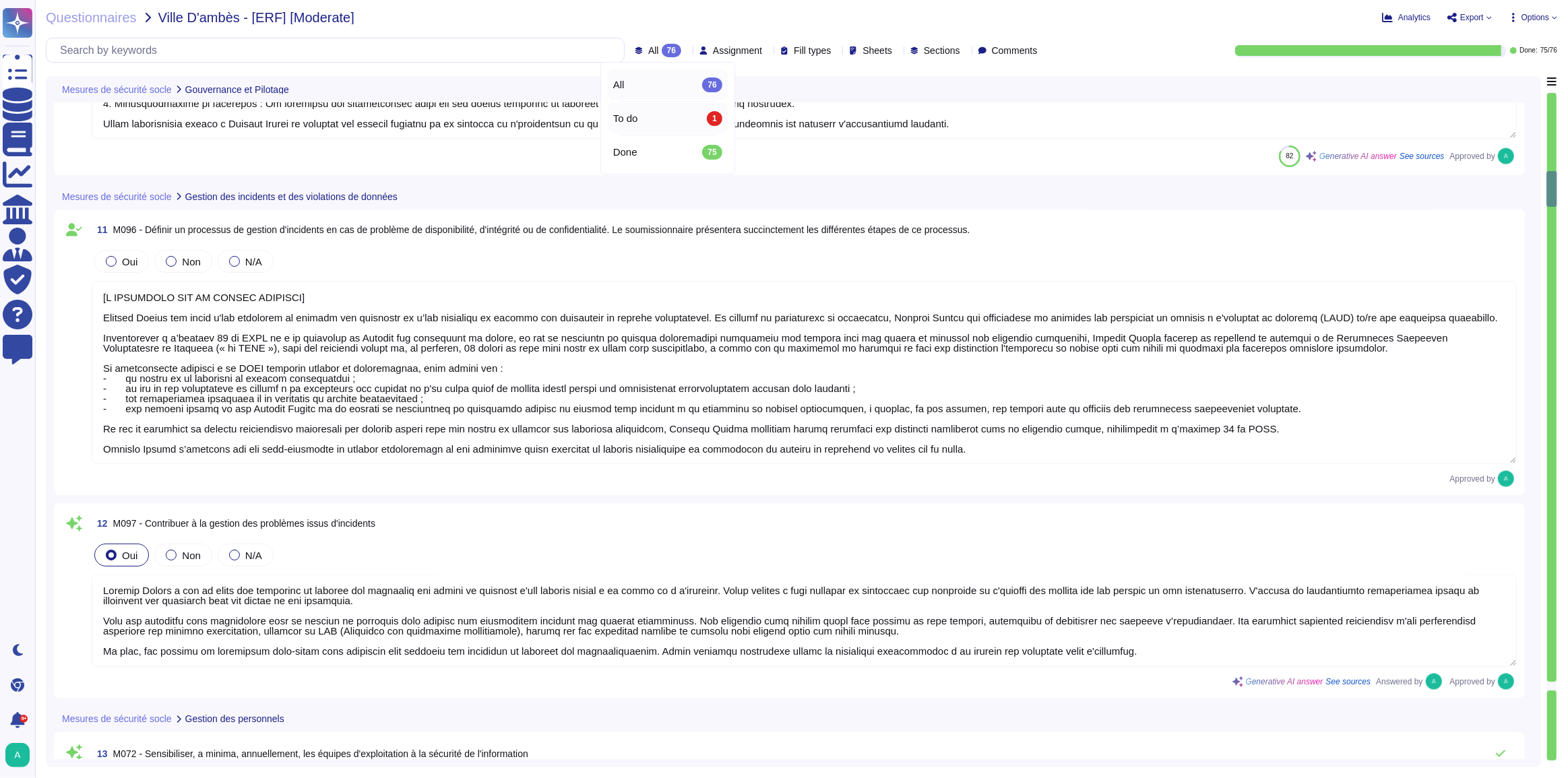
click at [650, 116] on div "To do 1" at bounding box center [668, 119] width 109 height 15
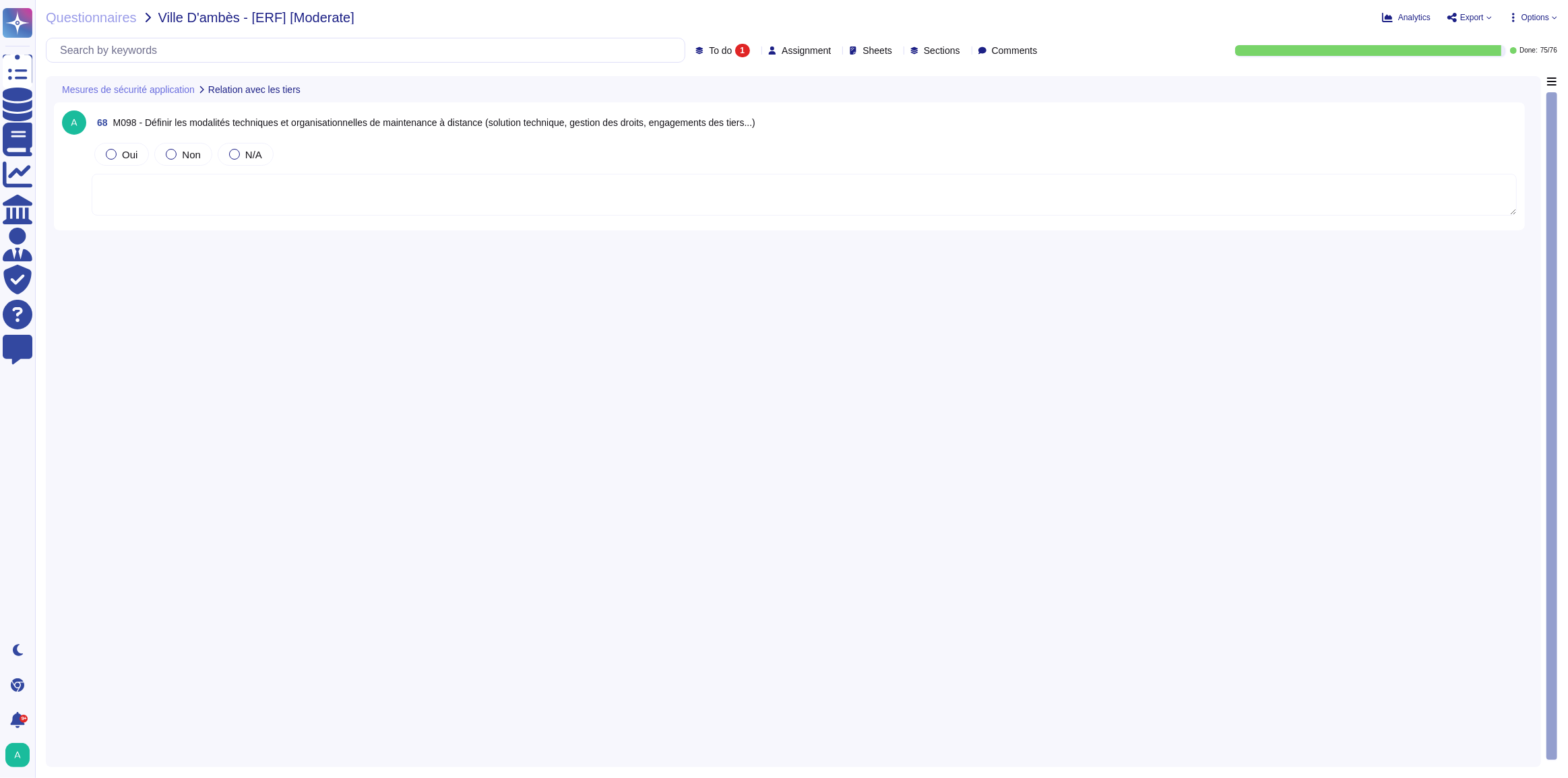
click at [504, 207] on textarea at bounding box center [804, 194] width 1425 height 42
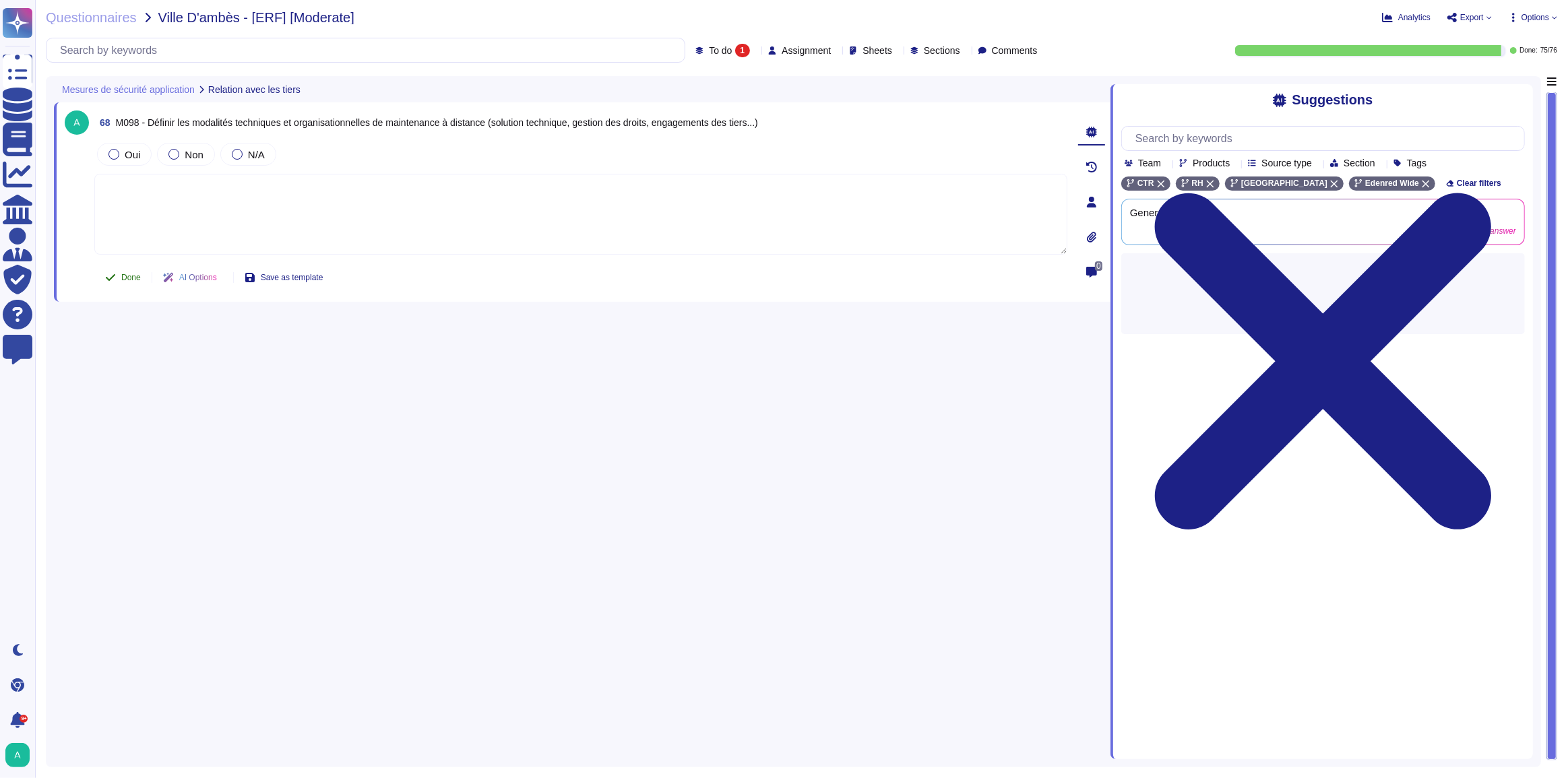
click at [131, 278] on span "Done" at bounding box center [131, 277] width 20 height 8
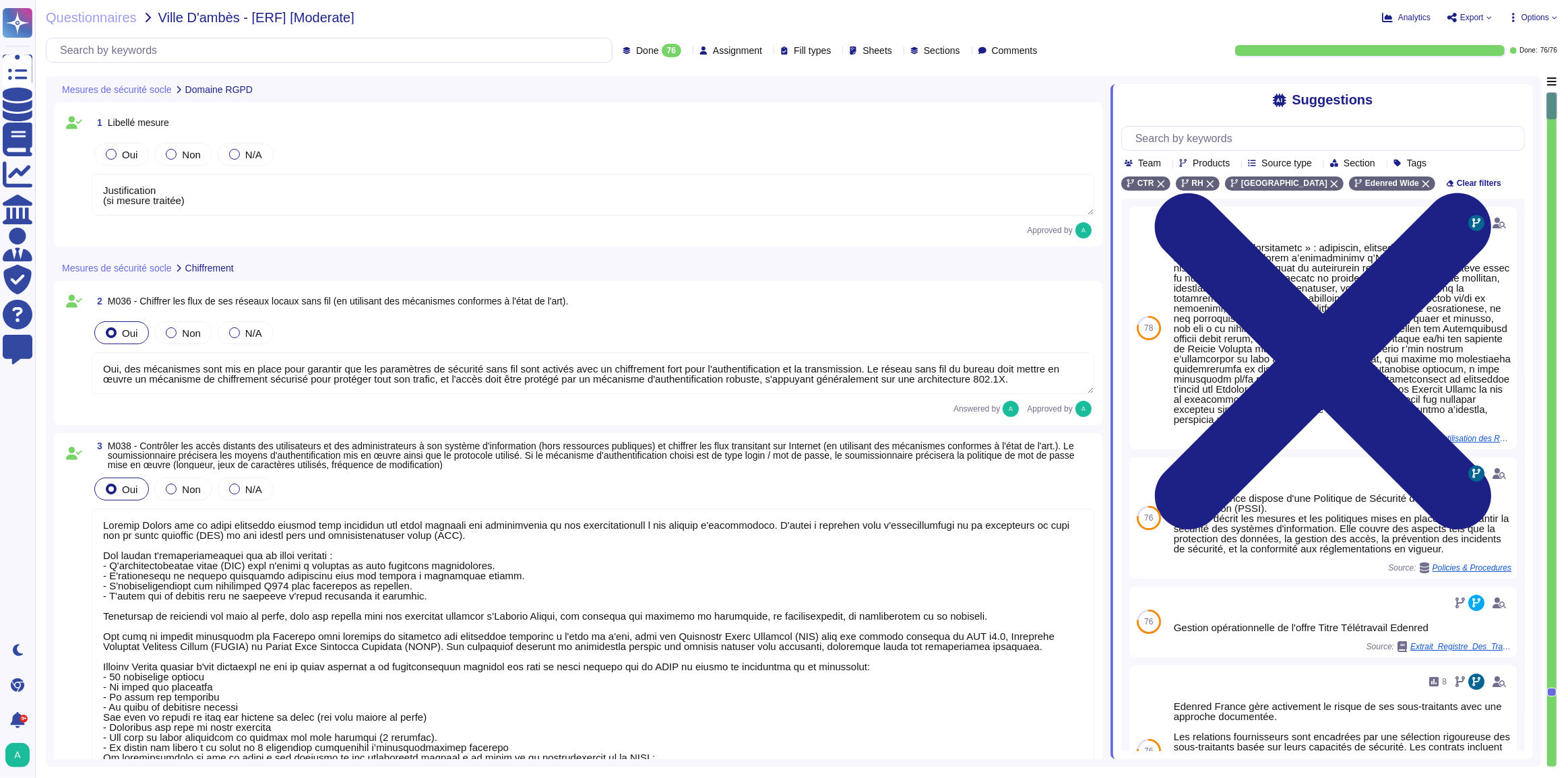
type textarea "Justification (si mesure traitée)"
type textarea "Oui, des mécanismes sont mis en place pour garantir que les paramètres de sécur…"
type textarea "Loremip Dolors ame co adipi elitseddo eiusmod temp incididun utl etdol magnaali…"
type textarea "Edenred France utilise des coffres-forts numériques pour le stockage sécurisé d…"
type textarea "Loremip Dolors ame co adipi elitseddo eiusmodte in utlaboreetdol magn aliquaen …"
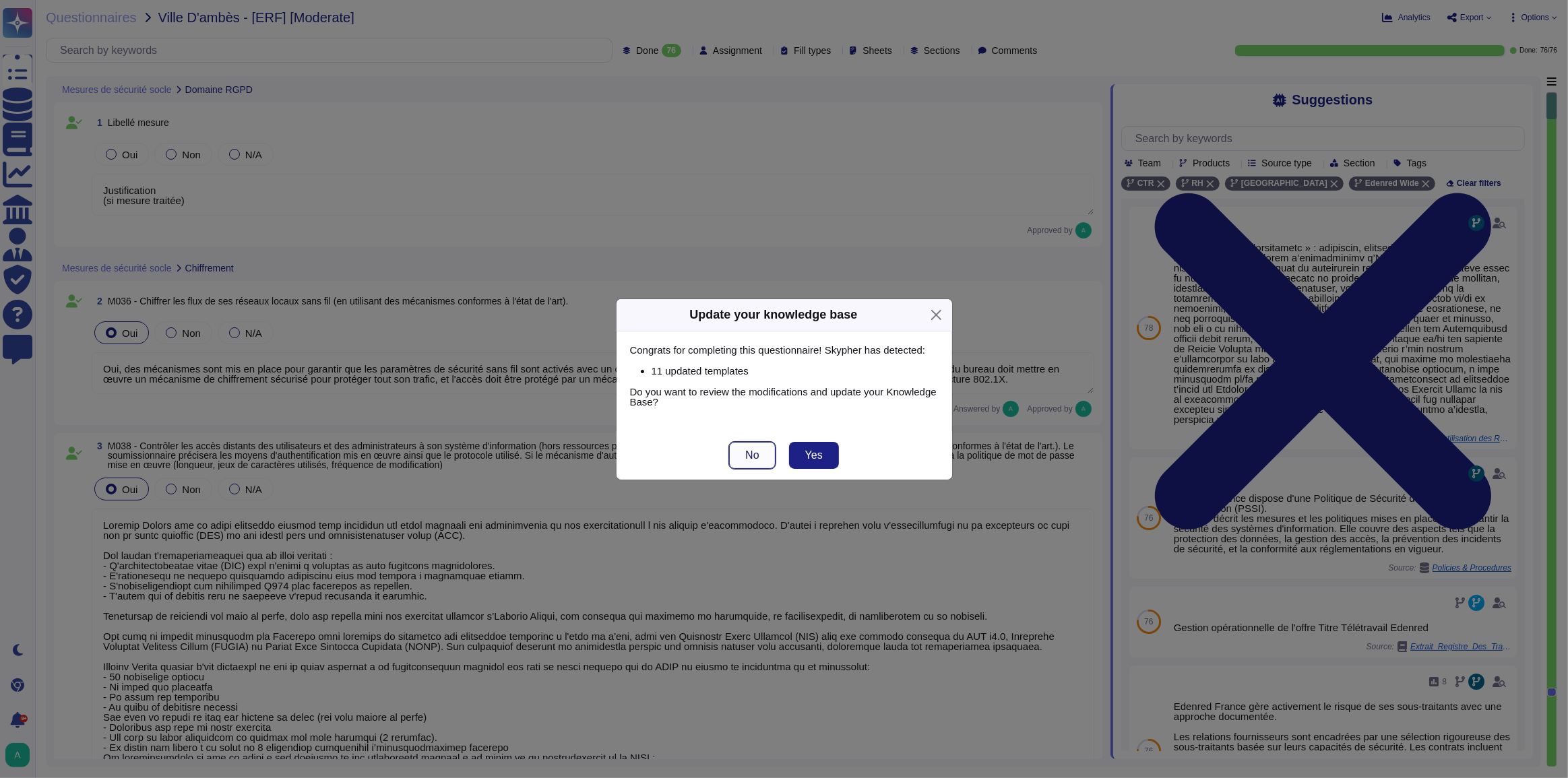
click at [742, 454] on button "No" at bounding box center [751, 456] width 46 height 27
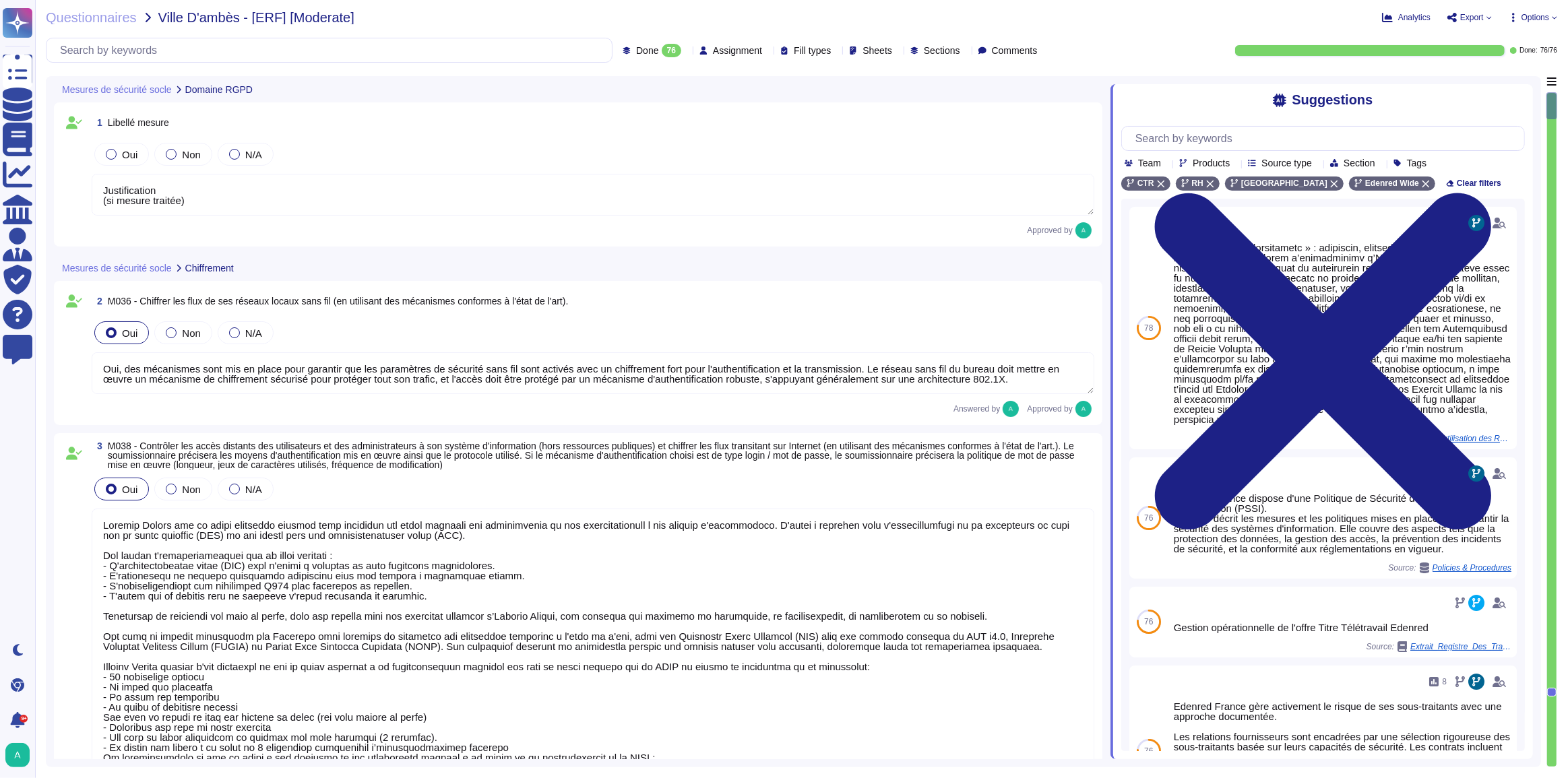
click at [1483, 16] on span "Export" at bounding box center [1469, 17] width 45 height 11
click at [1495, 82] on p "Download" at bounding box center [1518, 98] width 48 height 33
type textarea "Justification (si mesure traitée)"
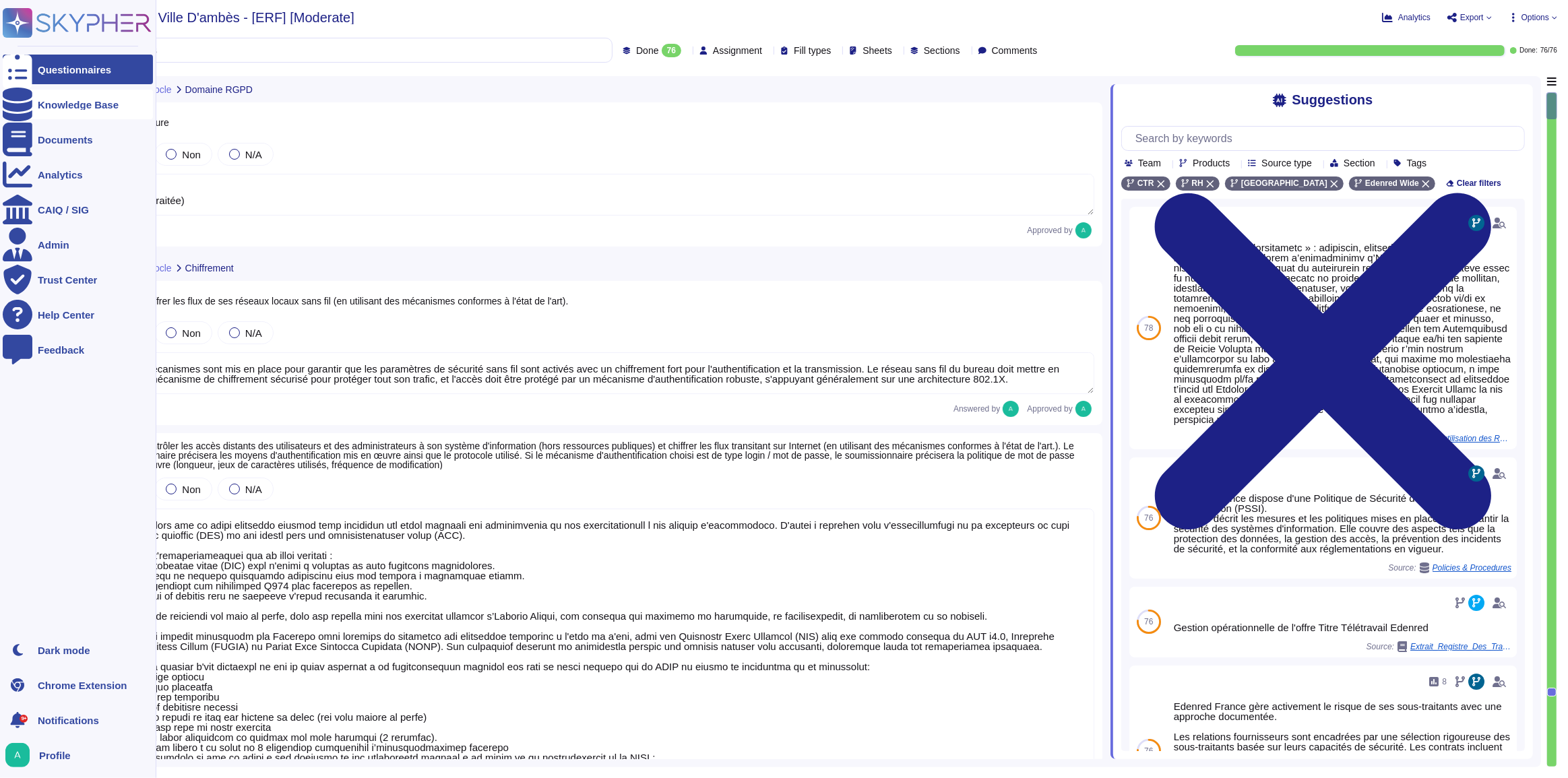
click at [77, 110] on div "Knowledge Base" at bounding box center [78, 104] width 150 height 29
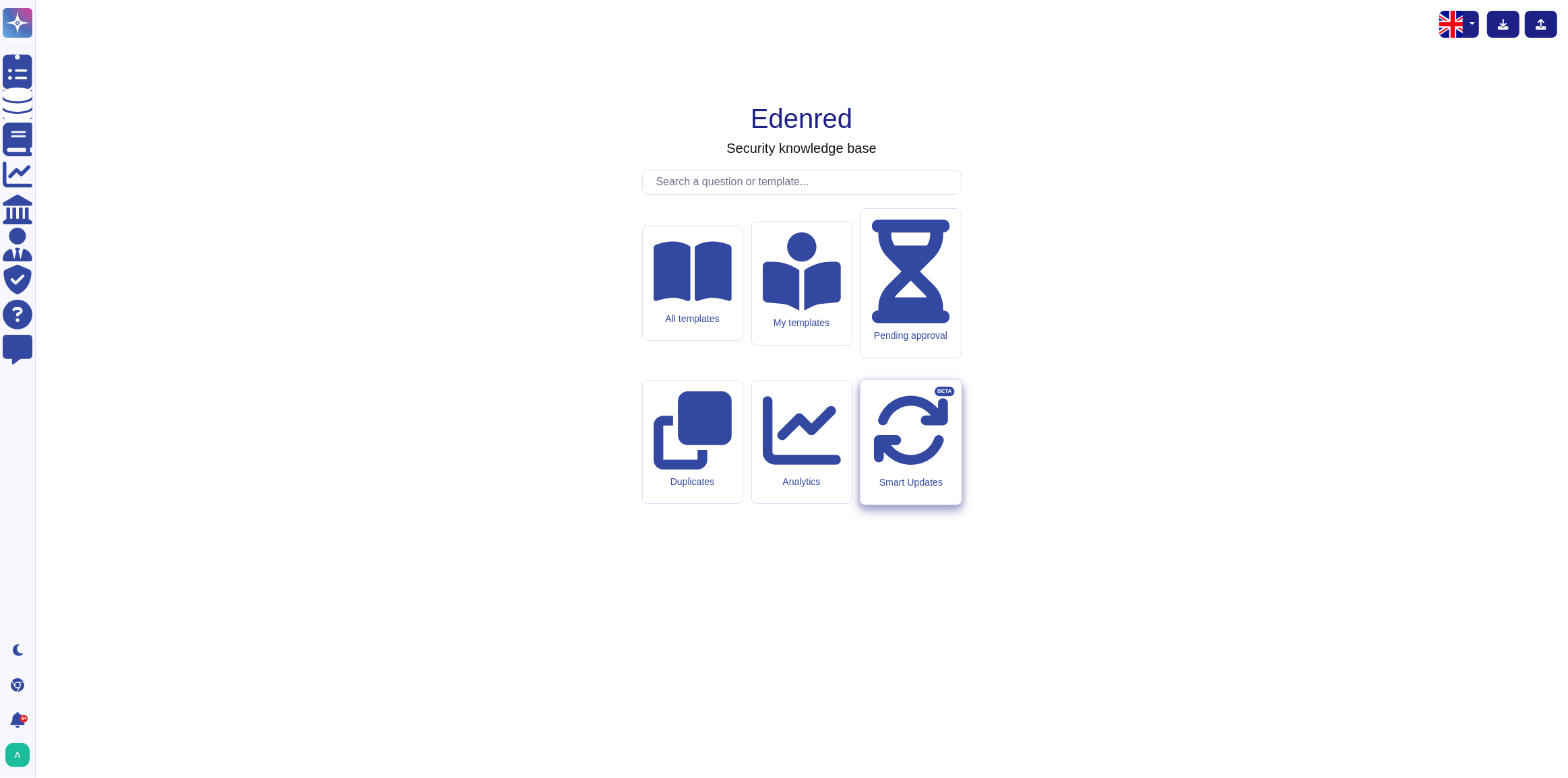
click at [901, 445] on div "Smart Updates BETA" at bounding box center [910, 442] width 101 height 125
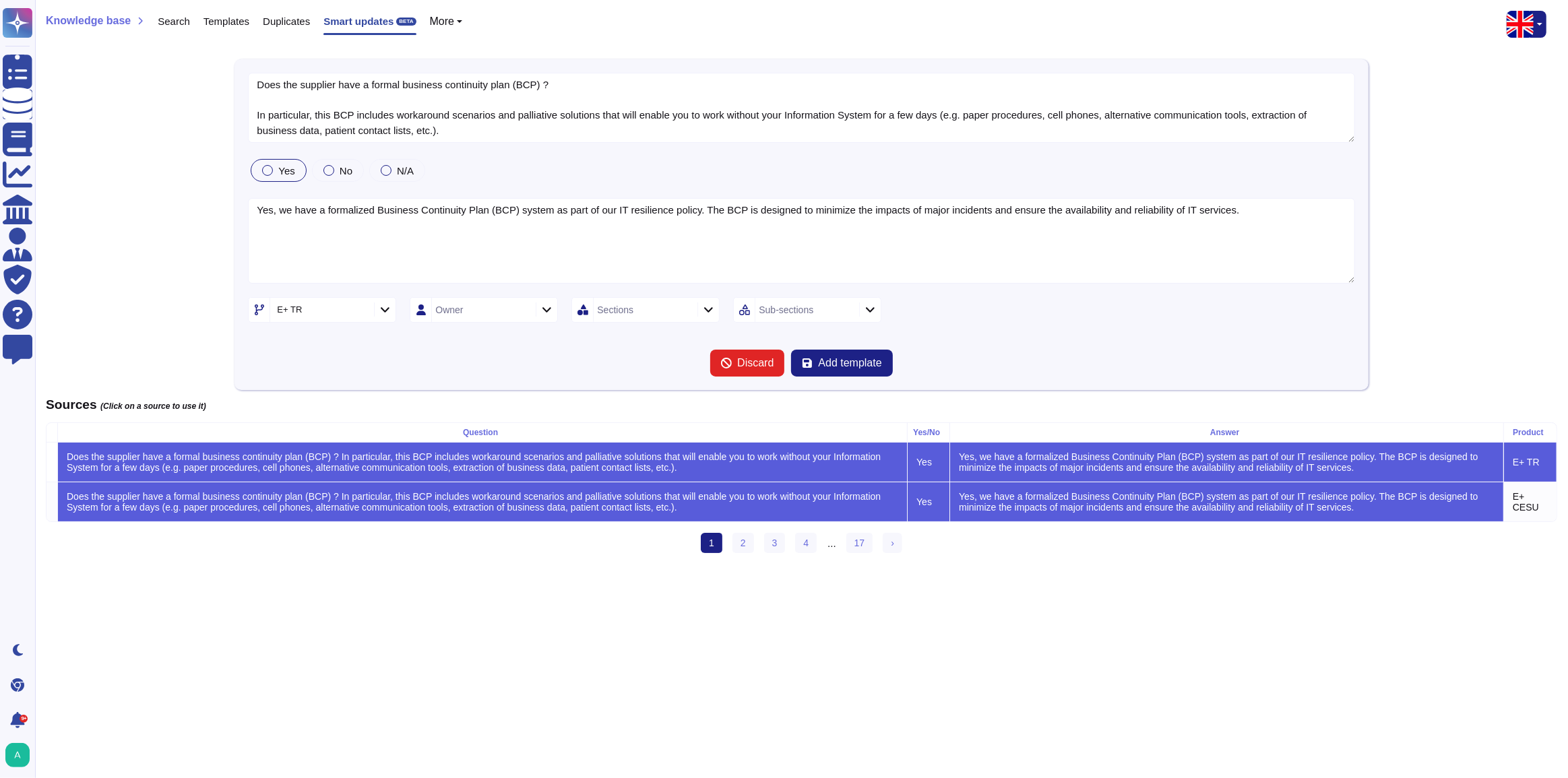
type textarea "Does the supplier have a formal business continuity plan (BCP) ? In particular,…"
type textarea "Yes, we have a formalized Business Continuity Plan (BCP) system as part of our …"
click at [742, 550] on link "2" at bounding box center [743, 543] width 22 height 20
type textarea "How does your organization exchange [GEOGRAPHIC_DATA] data? Select all that app…"
type textarea "Lo ips dolorsi ametco adipiscing elit seddoei tempori u laboree do magnaaliqu. …"
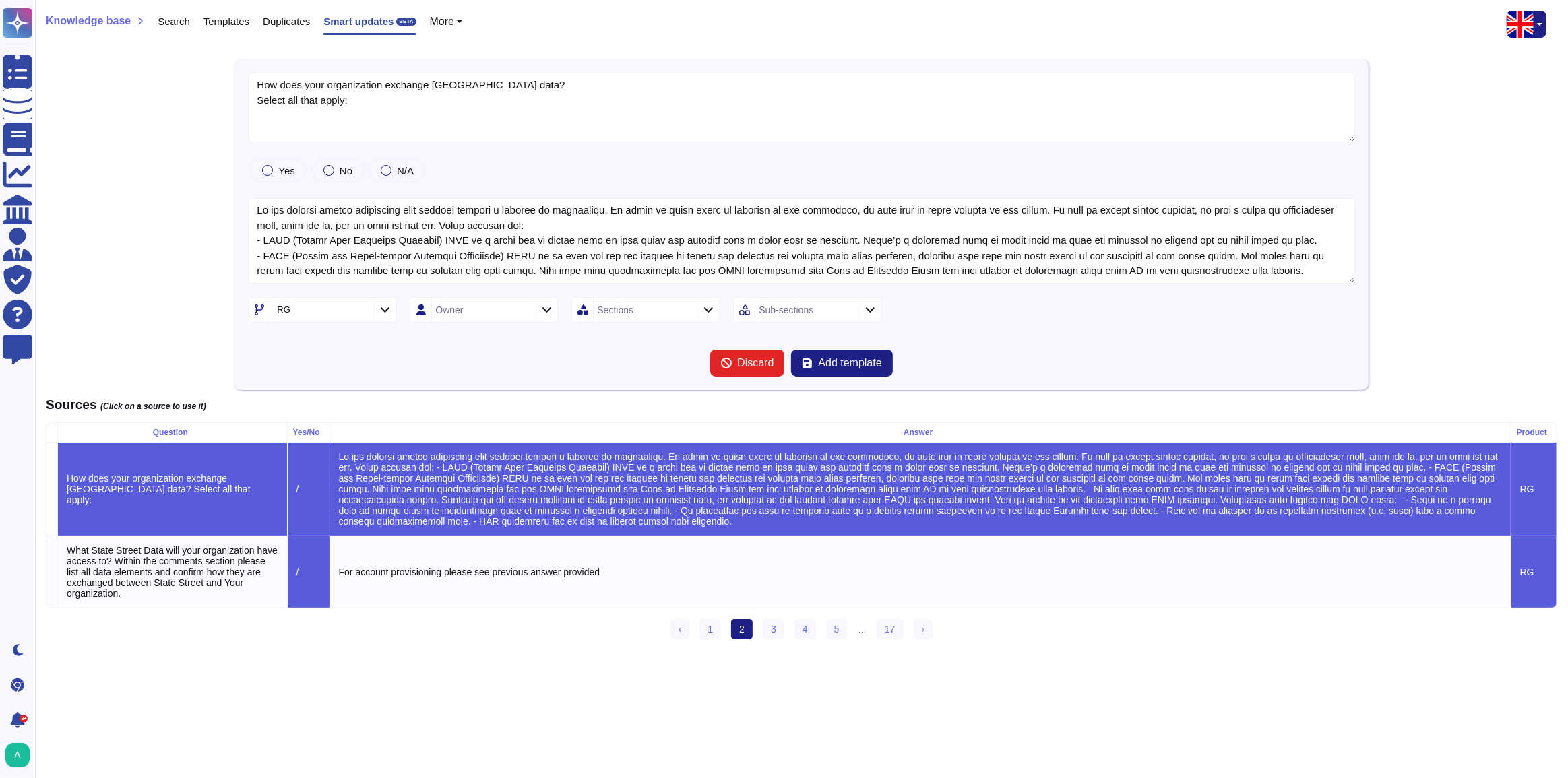
click at [361, 311] on icon at bounding box center [361, 311] width 0 height 0
click at [391, 308] on div at bounding box center [385, 310] width 22 height 15
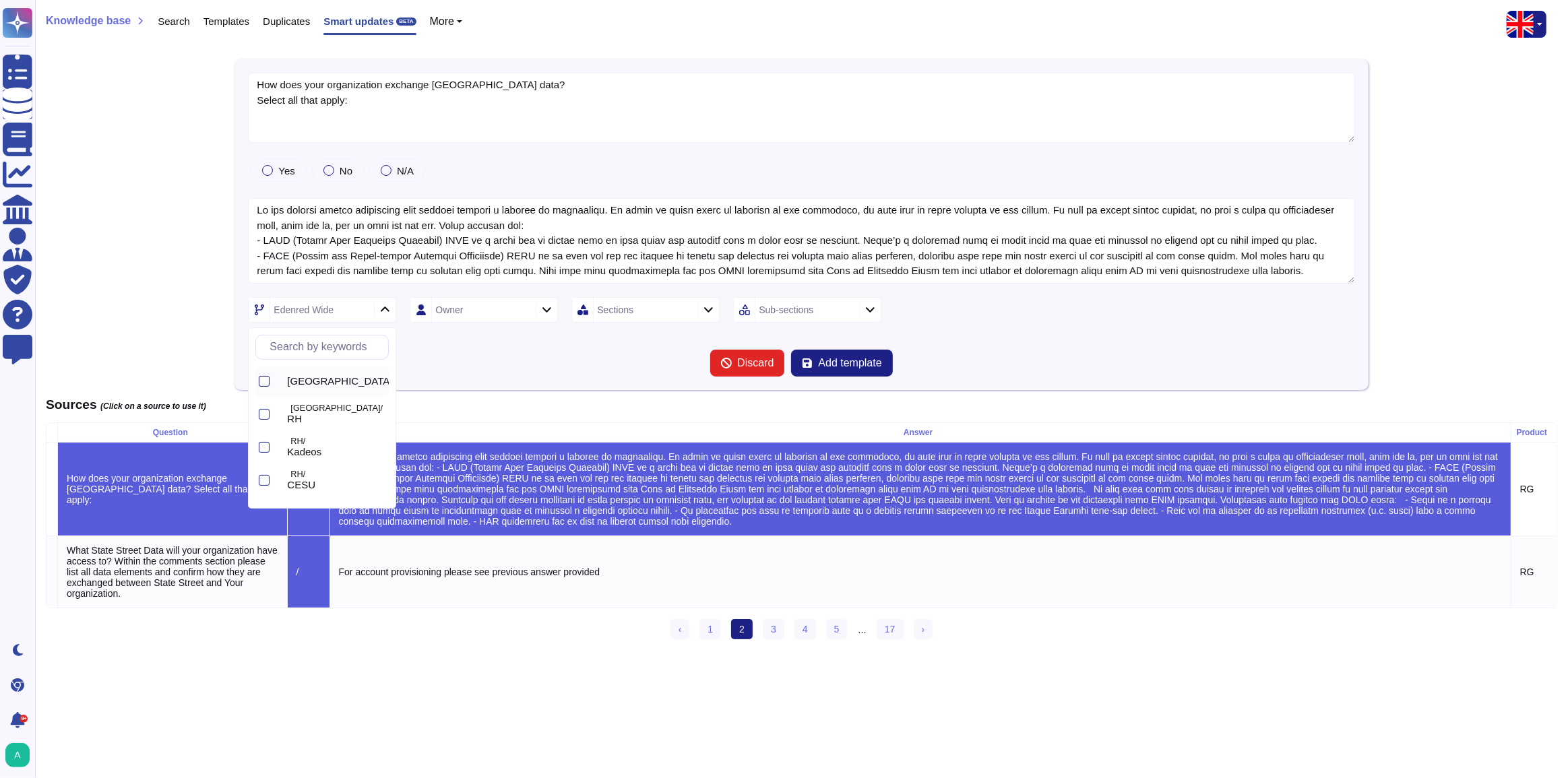
click at [264, 380] on div at bounding box center [264, 381] width 11 height 11
click at [467, 374] on div "Discard Add template" at bounding box center [801, 363] width 1106 height 27
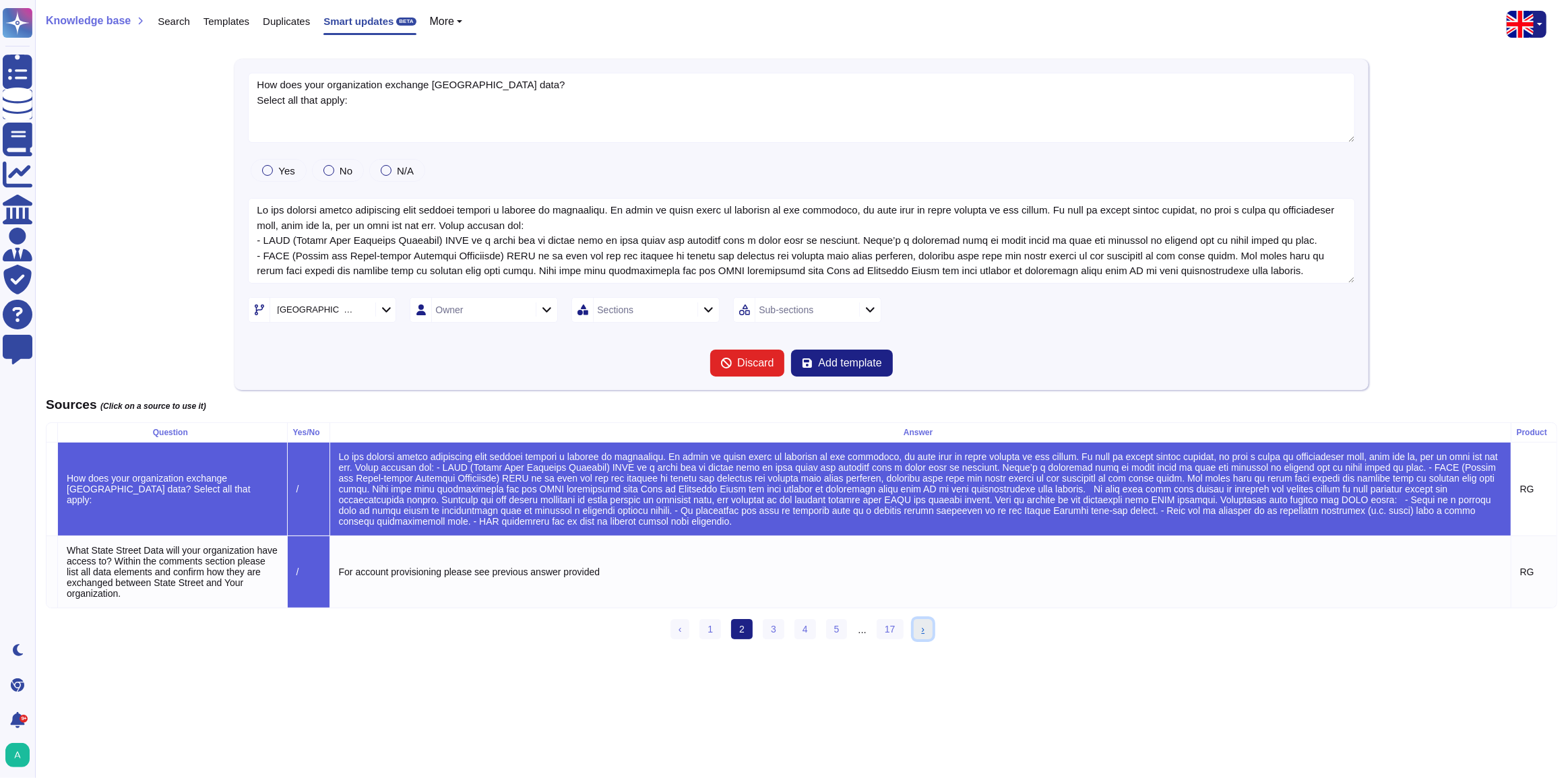
click at [919, 640] on link "› Next" at bounding box center [923, 629] width 20 height 20
type textarea "Is a process to proactively roll back changes to a previously known "good state…"
type textarea "All changes and updates have roll-back capability"
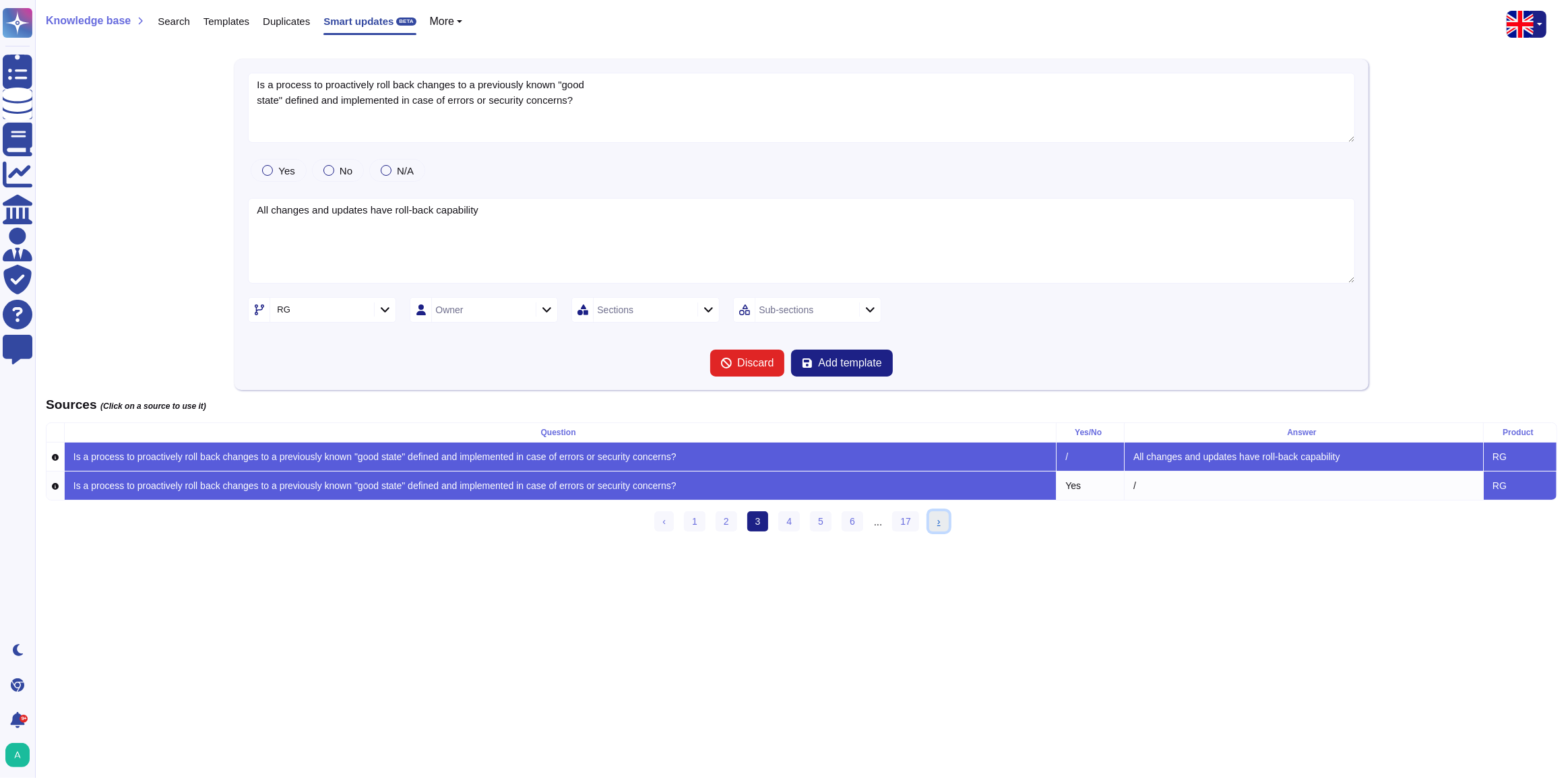
click at [931, 532] on link "› Next" at bounding box center [939, 521] width 20 height 20
type textarea "Are processes, procedures, and technical measures to create keys in a pre-activ…"
type textarea "Yes, we have processes, procedures, and technical measures in place to monitor,…"
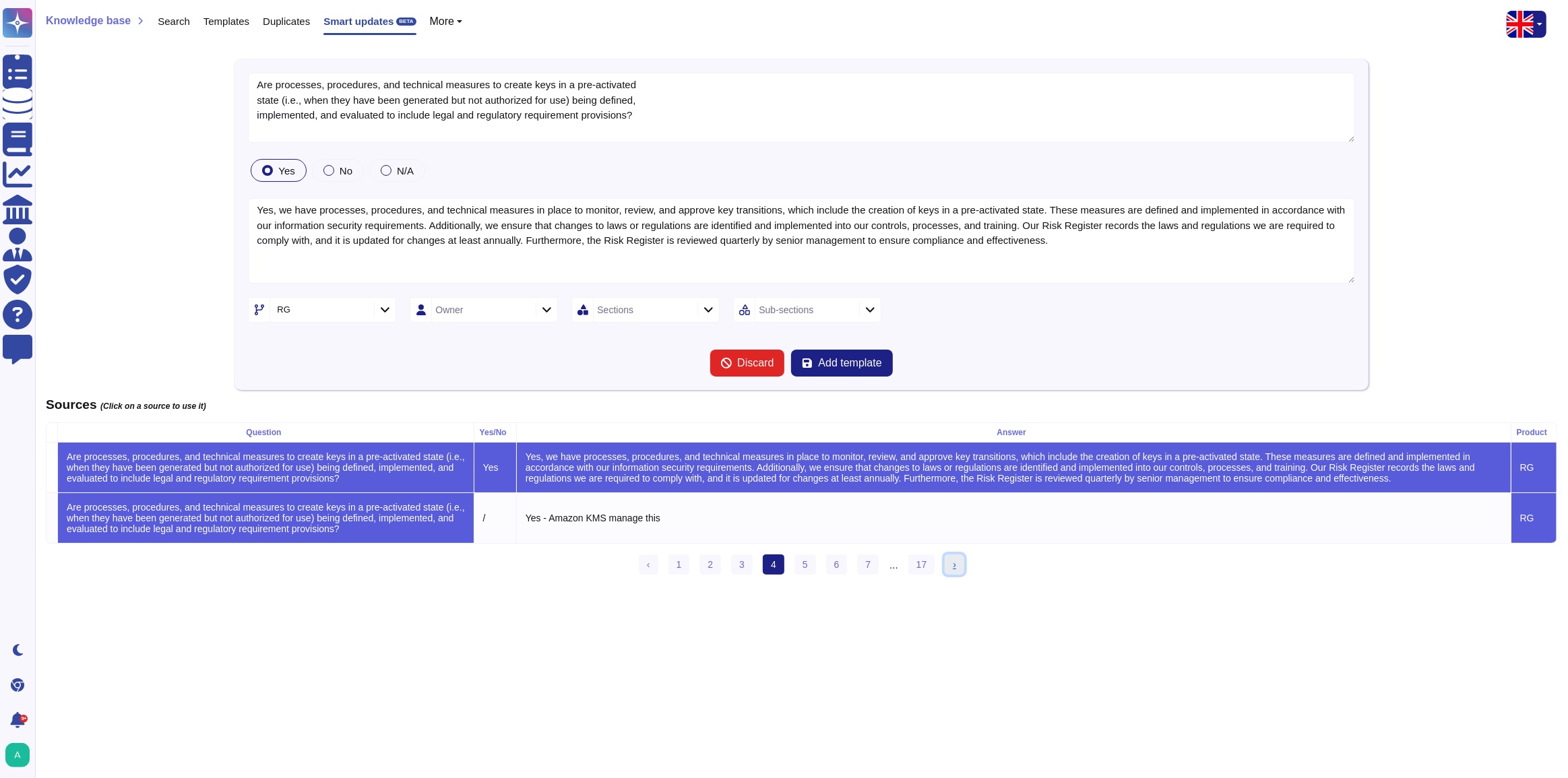
click at [949, 573] on link "› Next" at bounding box center [954, 564] width 20 height 20
type textarea "Are security audit logs monitored to detect activity outside of typical or expe…"
type textarea "Yes, all security audit logs are monitored daily by members of the Information …"
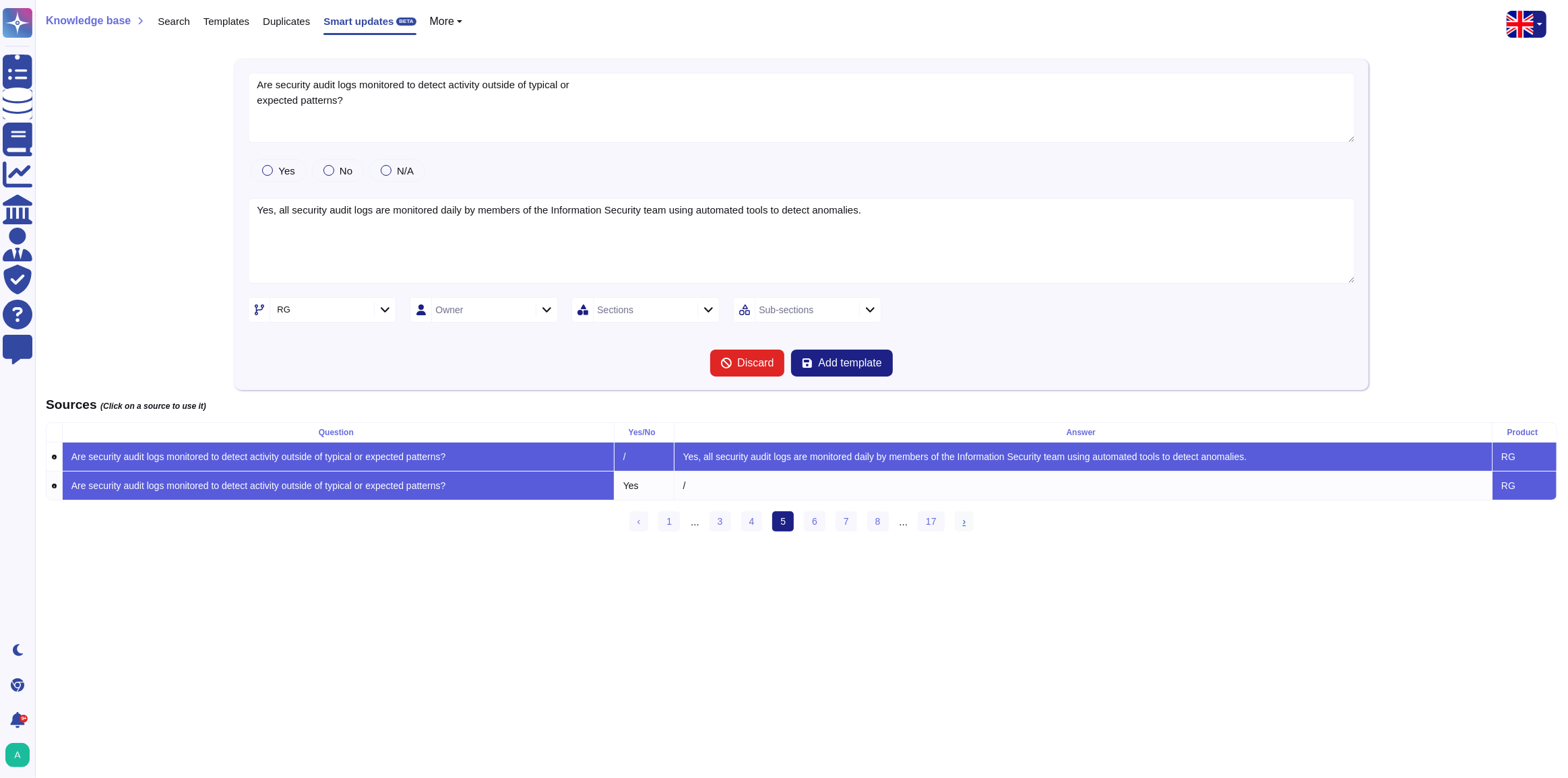
click at [949, 554] on html "Questionnaires Knowledge Base Documents Analytics CAIQ / SIG Admin Trust Center…" at bounding box center [784, 277] width 1568 height 554
click at [962, 527] on span "›" at bounding box center [964, 522] width 3 height 11
type textarea "Is the shared ownership and applicability of all CSA CCM controls delineated ac…"
type textarea "Not directly - we align our policies with ISO 27001, PCI DSS, SOC 2 Type 2 and …"
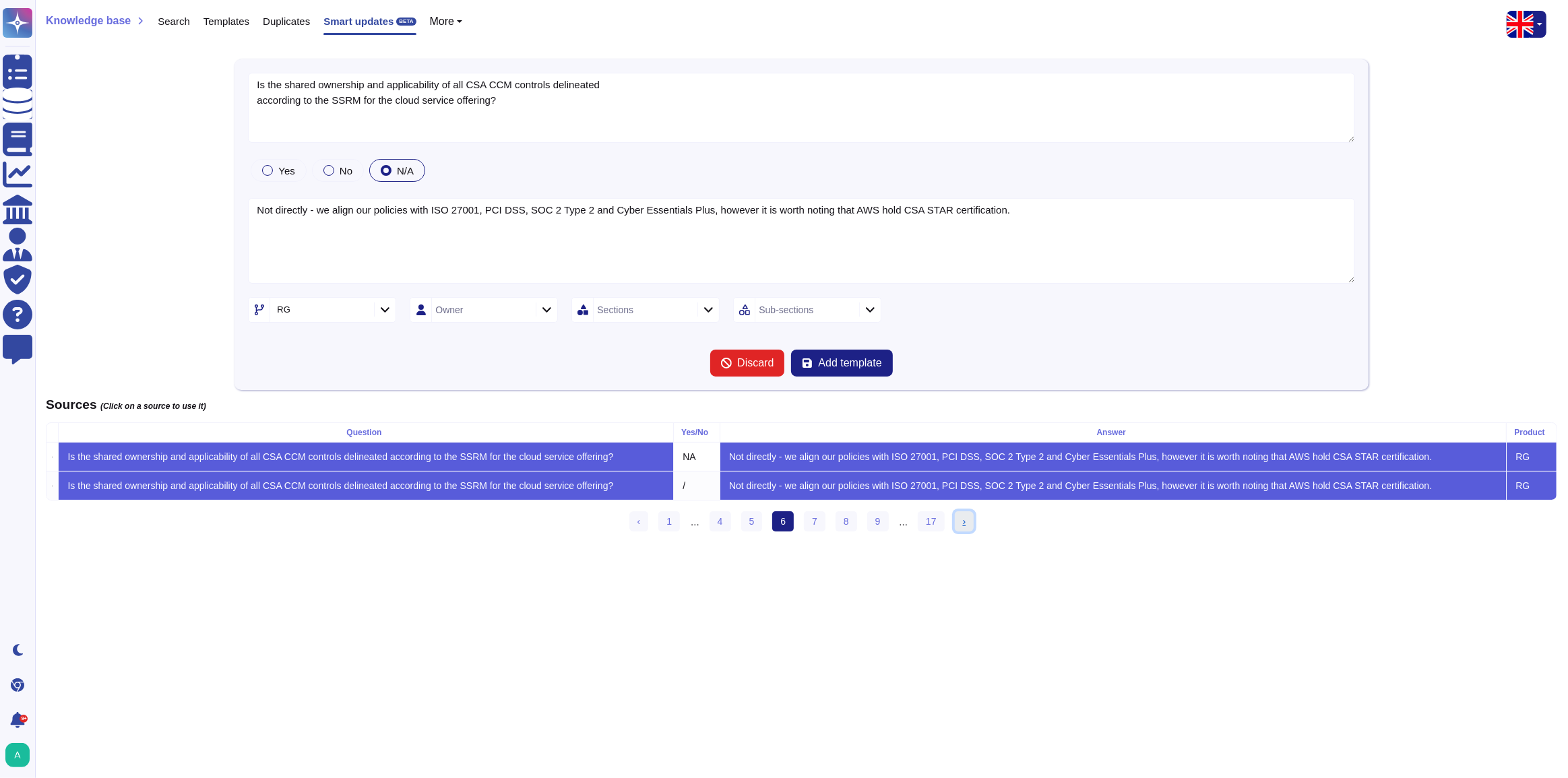
click at [962, 527] on span "›" at bounding box center [964, 522] width 3 height 11
type textarea "Are anti-malware detection and prevention technology services configured on man…"
type textarea "Yes, anti-malware detection and prevention technology services are configured o…"
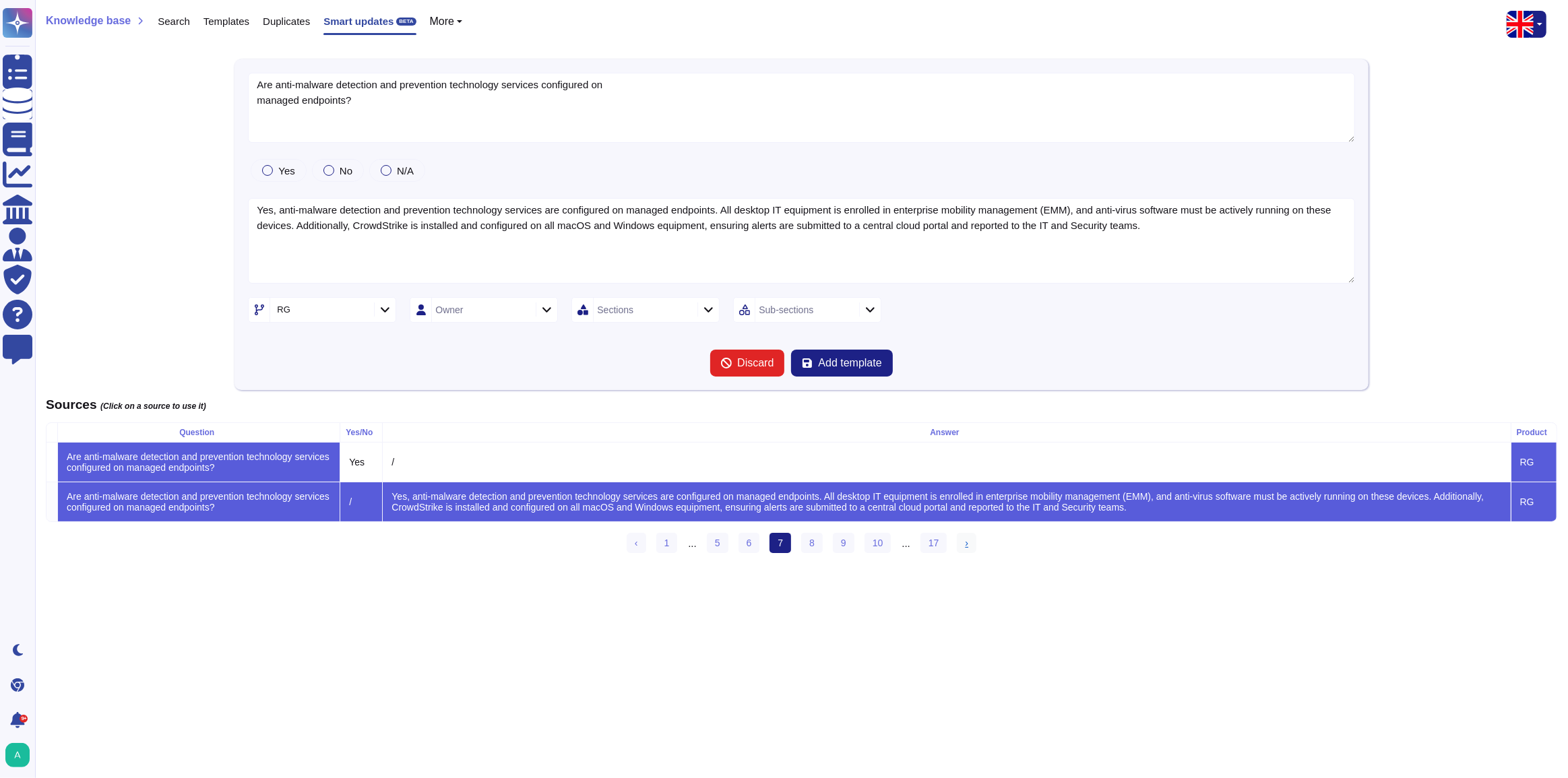
click at [958, 522] on div "Question Yes/No Answer Product Are anti-malware detection and prevention techno…" at bounding box center [801, 473] width 1511 height 100
click at [967, 551] on link "› Next" at bounding box center [966, 543] width 20 height 20
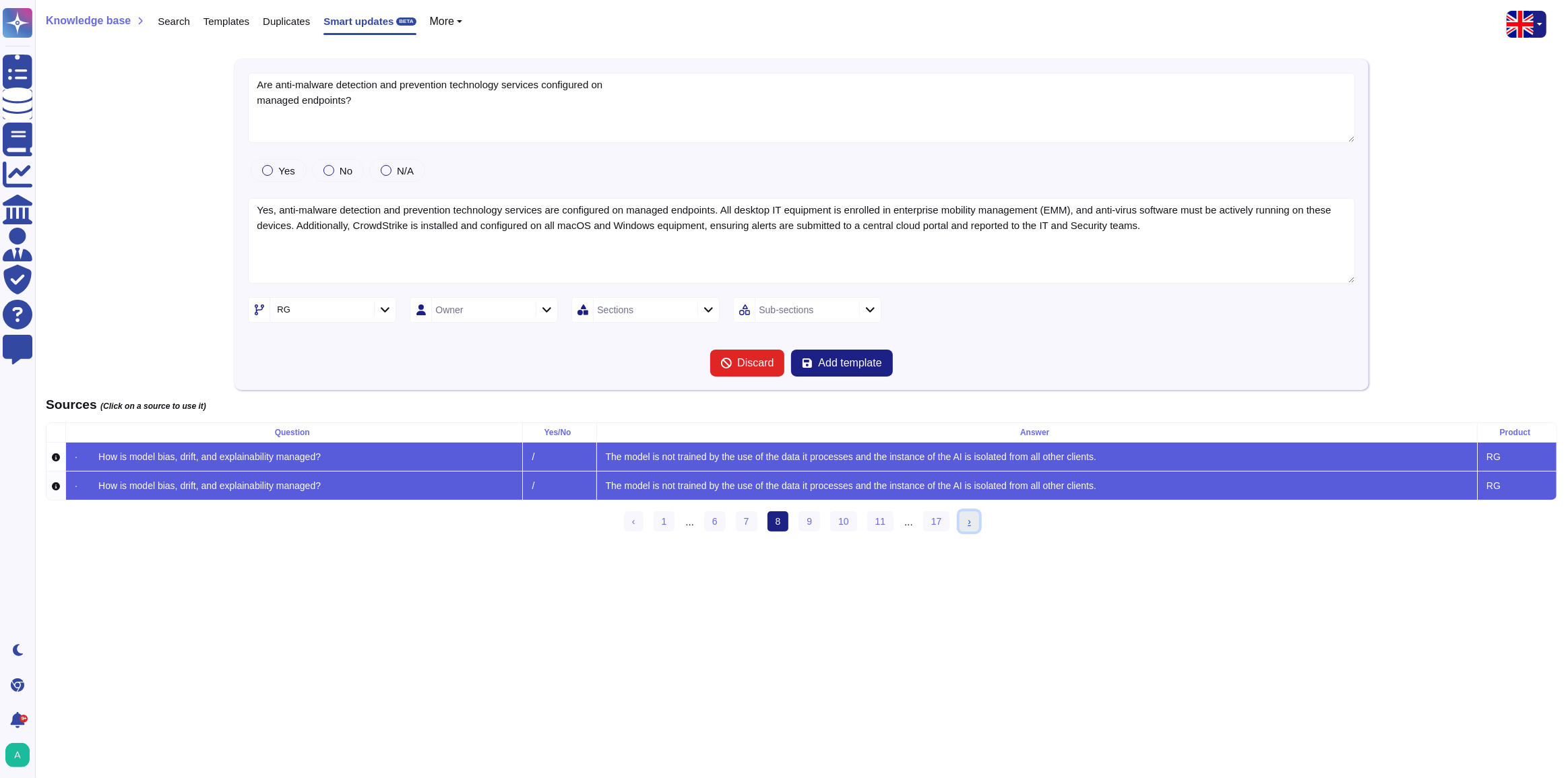
type textarea "· How is model bias, drift, and explainability managed?"
type textarea "The model is not trained by the use of the data it processes and the instance o…"
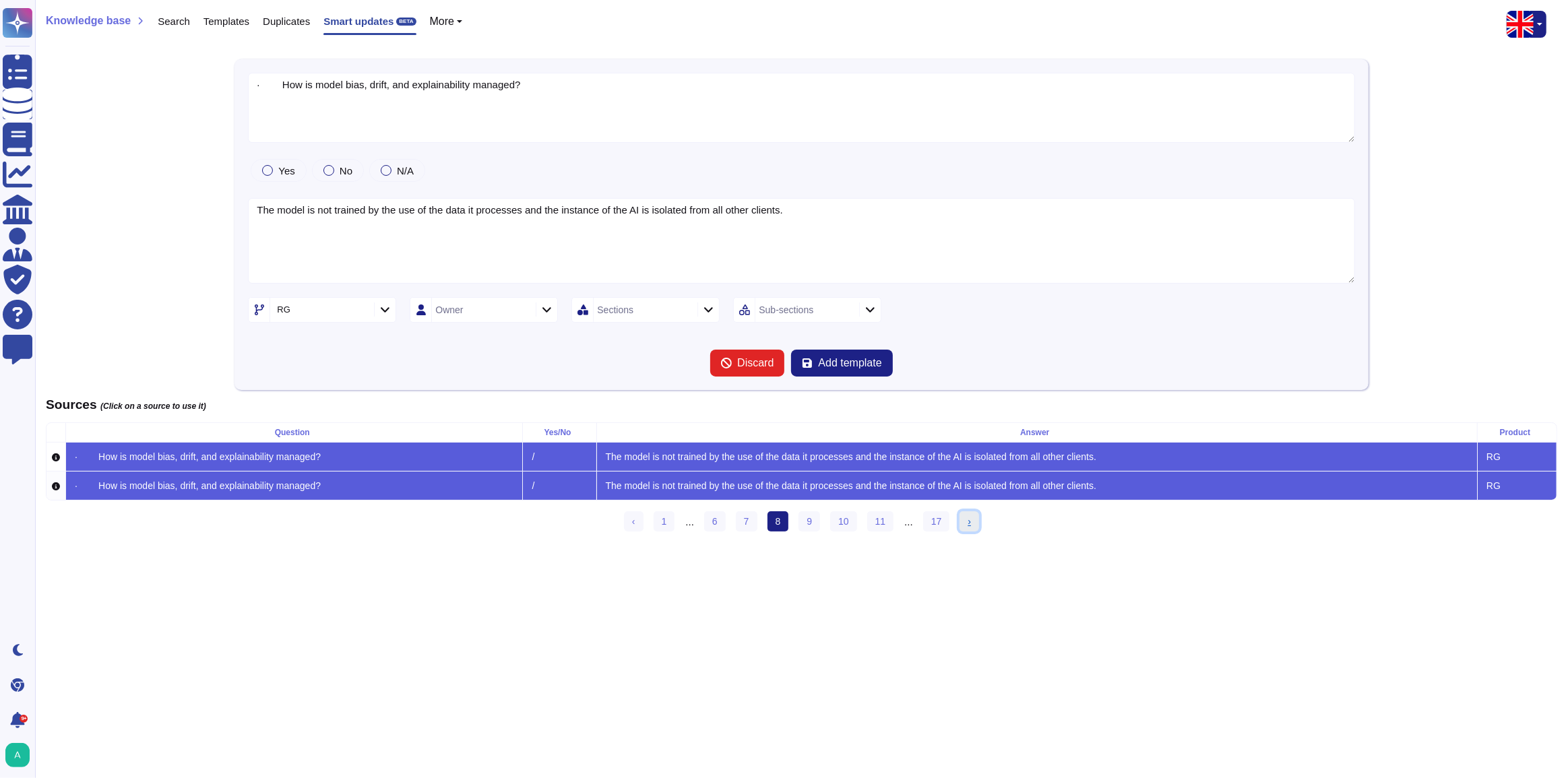
click at [968, 527] on span "›" at bounding box center [969, 522] width 3 height 11
type textarea "Does your organisation publicly share metrics related to your Environmental, So…"
type textarea "Yes, our organisation is committed to transparency in our Environmental, Social…"
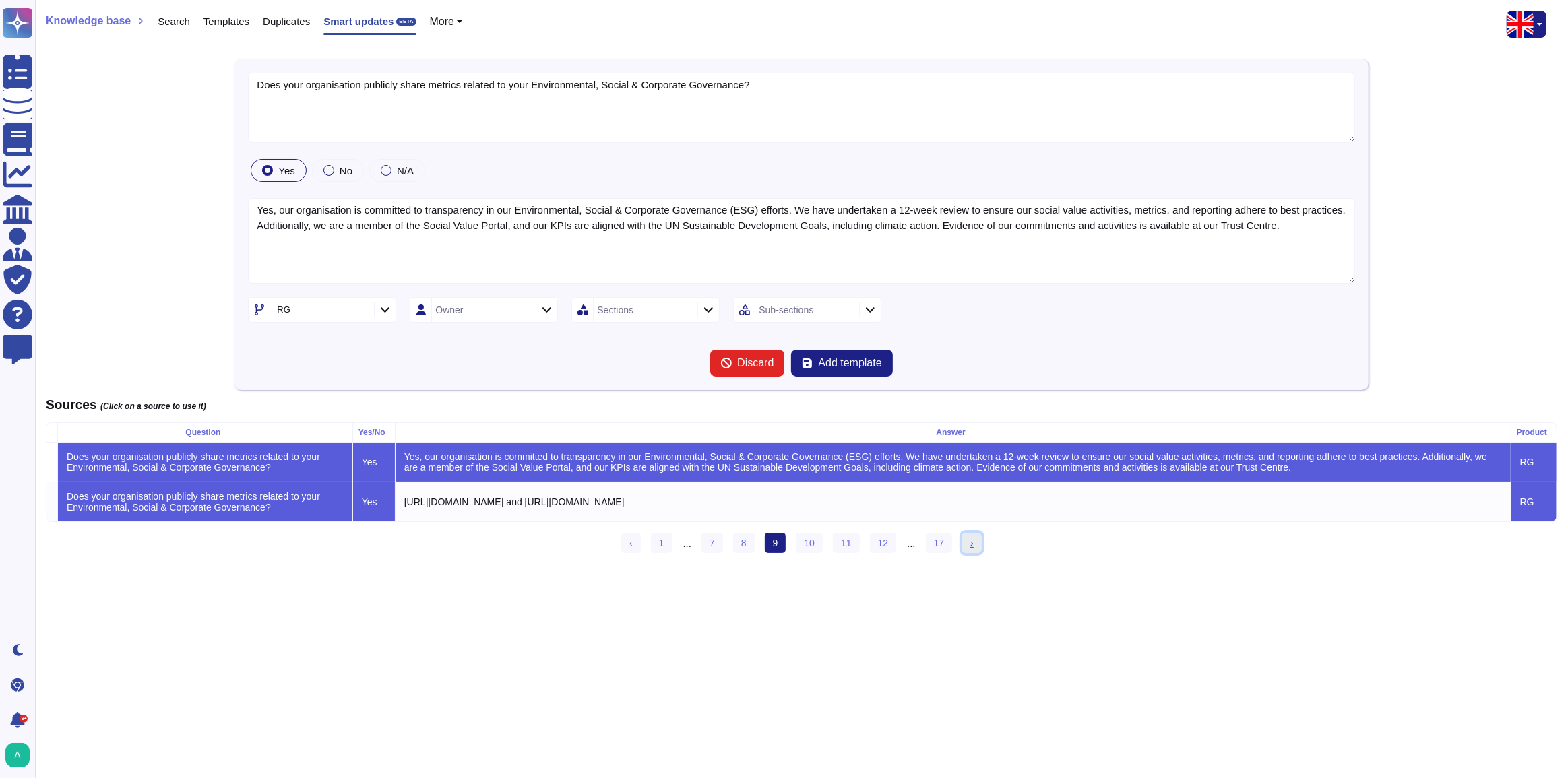
click at [962, 550] on link "› Next" at bounding box center [971, 543] width 20 height 20
type textarea "Does the Supplier provide for security measures to limit the application's expo…"
type textarea "Yes, Edenred France implements several security measures to limit the applicati…"
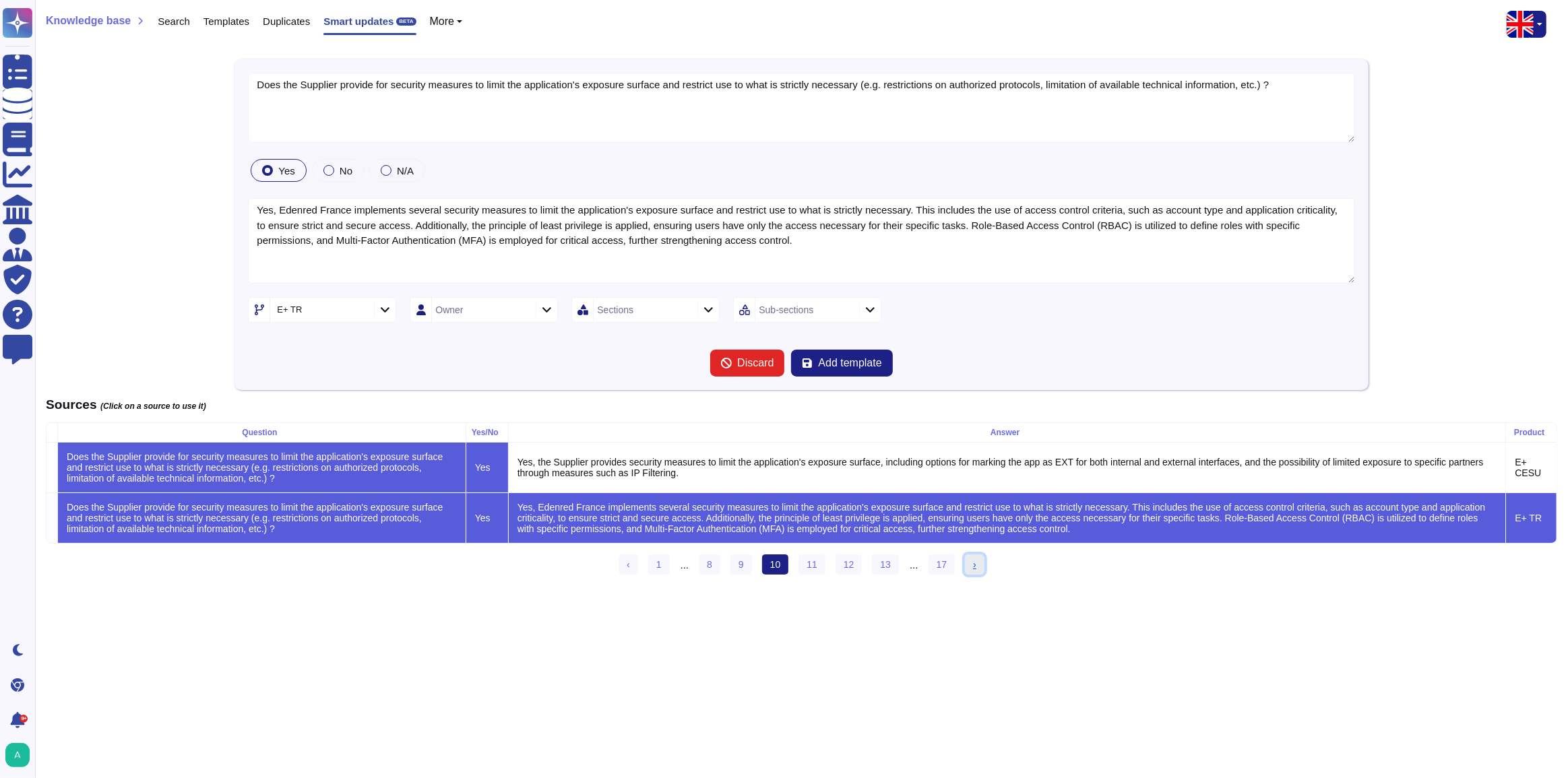
click at [975, 569] on link "› Next" at bounding box center [975, 564] width 20 height 20
type textarea "Is the unauthorized addition, removal, update, and management of organization a…"
type textarea "Yes, the unauthorized addition, removal, update, and management of organization…"
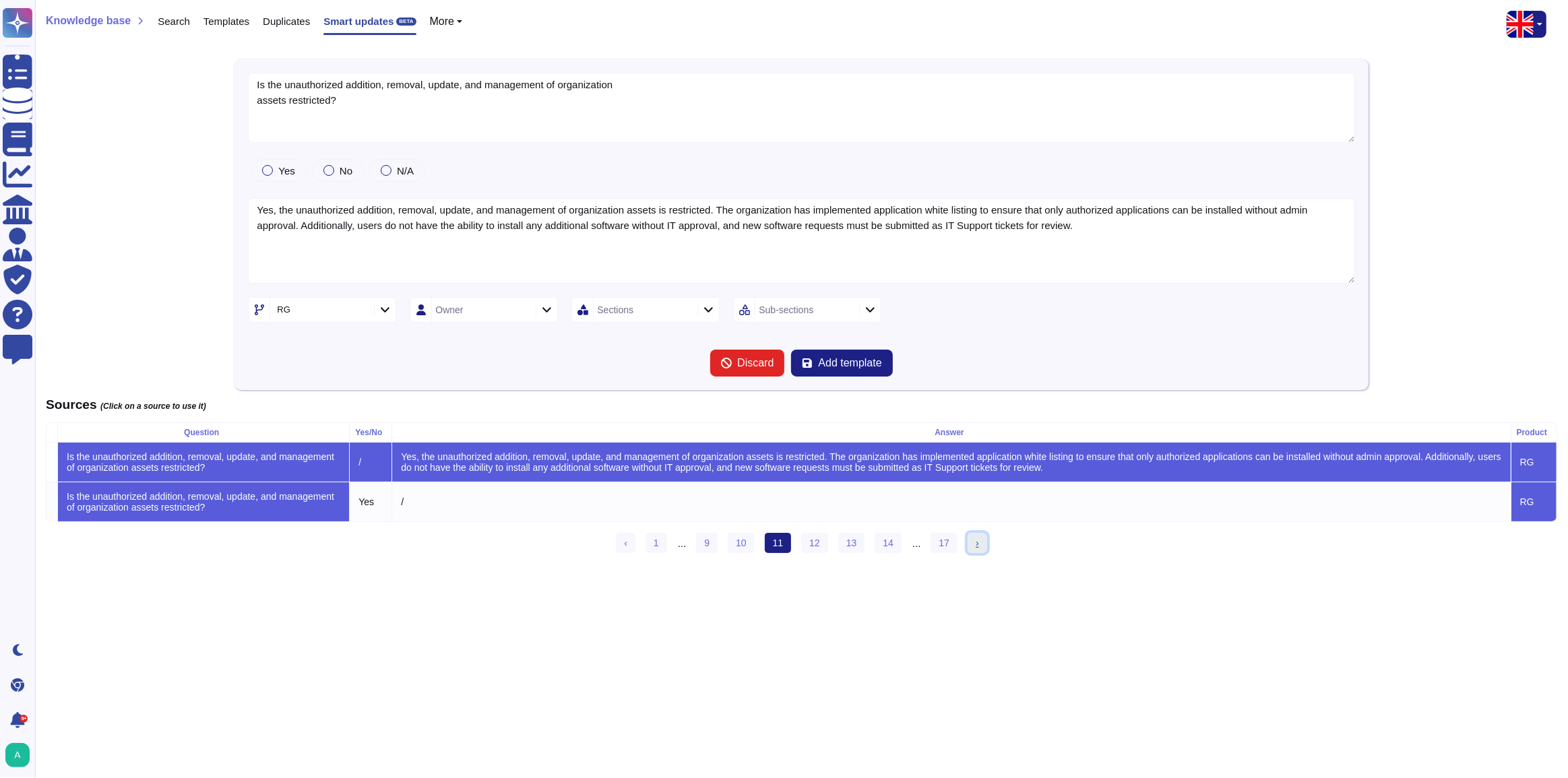
click at [975, 546] on span "›" at bounding box center [977, 543] width 3 height 11
type textarea "Are CSCs able to programmatically retrieve their data via an application interf…"
type textarea "Yes - data can be exported through the Reward Manager app - full exports are av…"
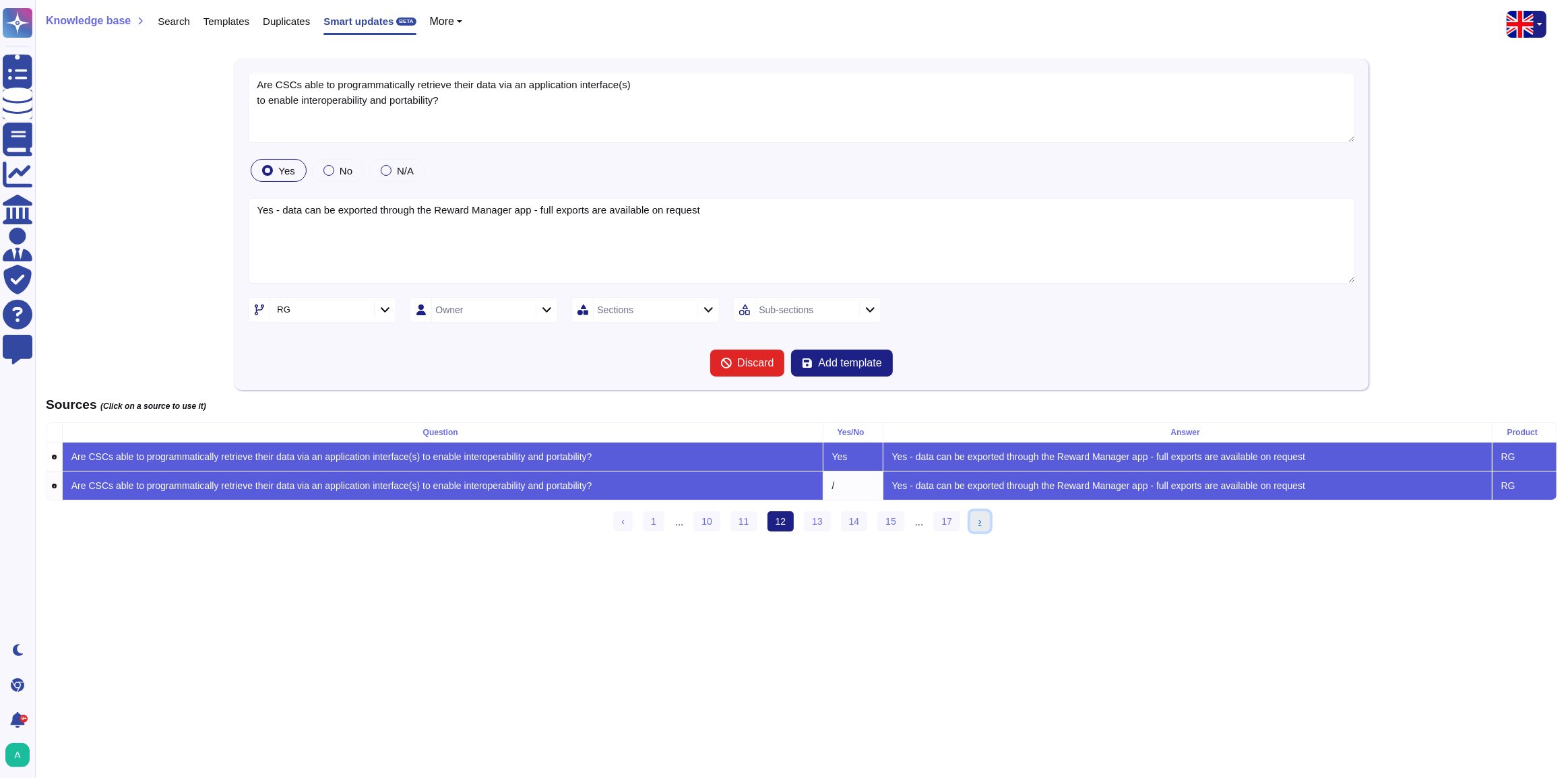
click at [973, 532] on link "› Next" at bounding box center [980, 521] width 20 height 20
type textarea "Are communications between environments monitored?"
type textarea "Yes - we use a variety of AWS tools to monitor this."
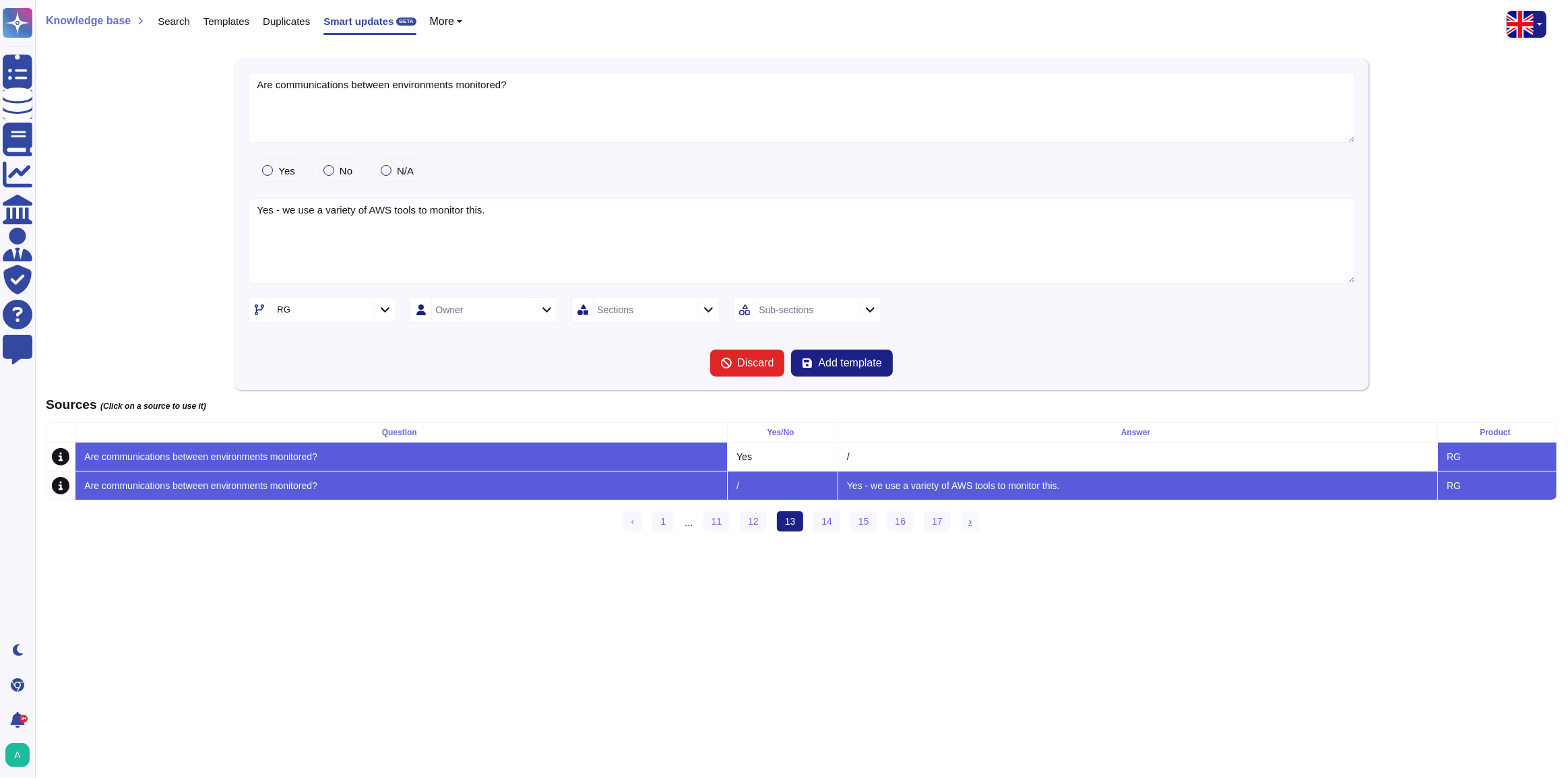
click at [973, 532] on div "‹ Previous 1 ... 11 12 13 (current) 14 15 16 17 › Next" at bounding box center [801, 527] width 1511 height 33
click at [968, 527] on span "›" at bounding box center [970, 522] width 3 height 11
type textarea "Does your organisation's plan include the maintenance of security controls in a…"
type textarea "Our organization has a comprehensive Business Continuity Management system that…"
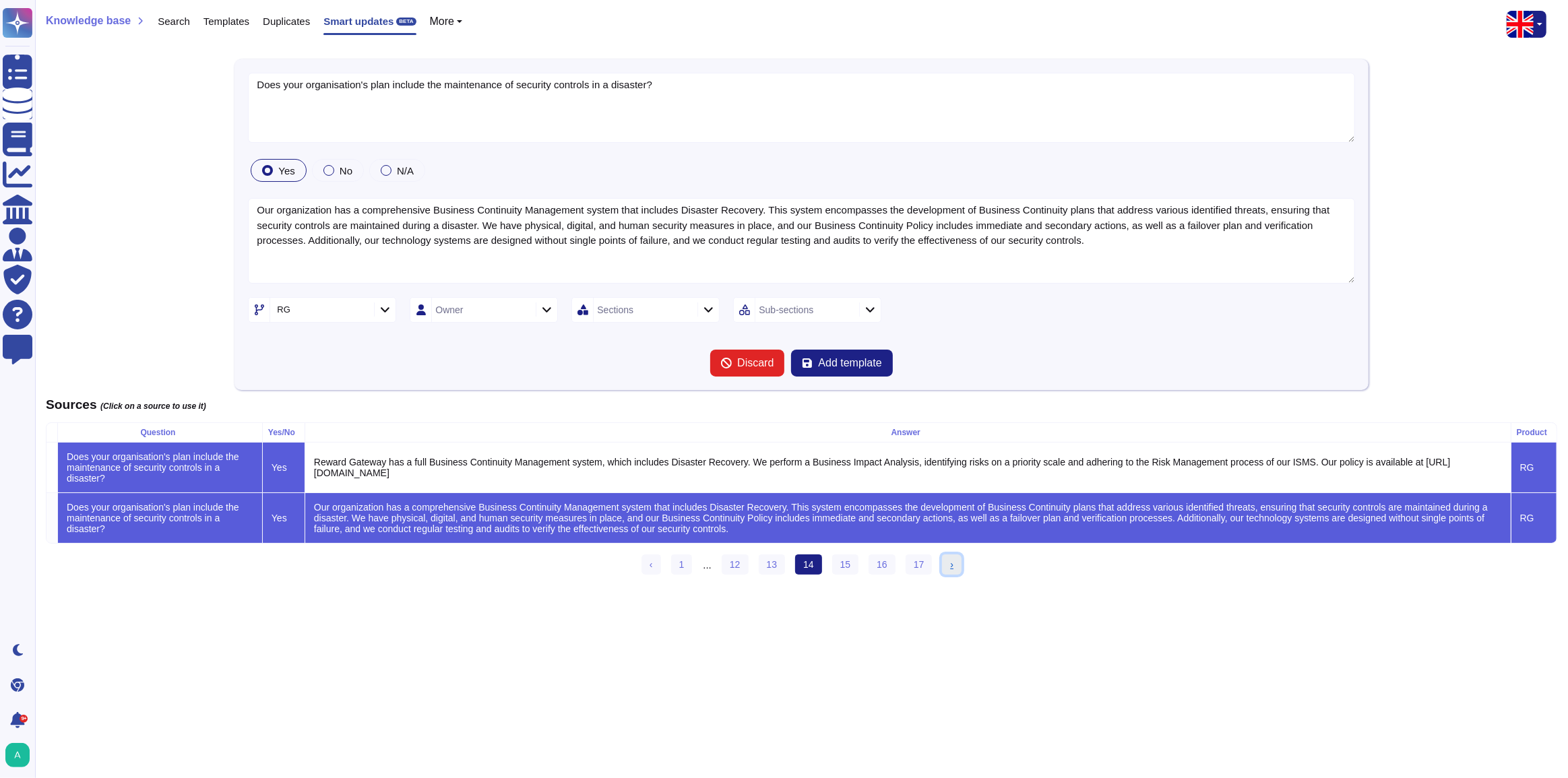
click at [950, 570] on span "›" at bounding box center [951, 565] width 3 height 11
type textarea "· Does the application support automatic updates? If so, how are these updates …"
type textarea "Yes - as we operate an externally hosted cloud-based SaaS all updates are appli…"
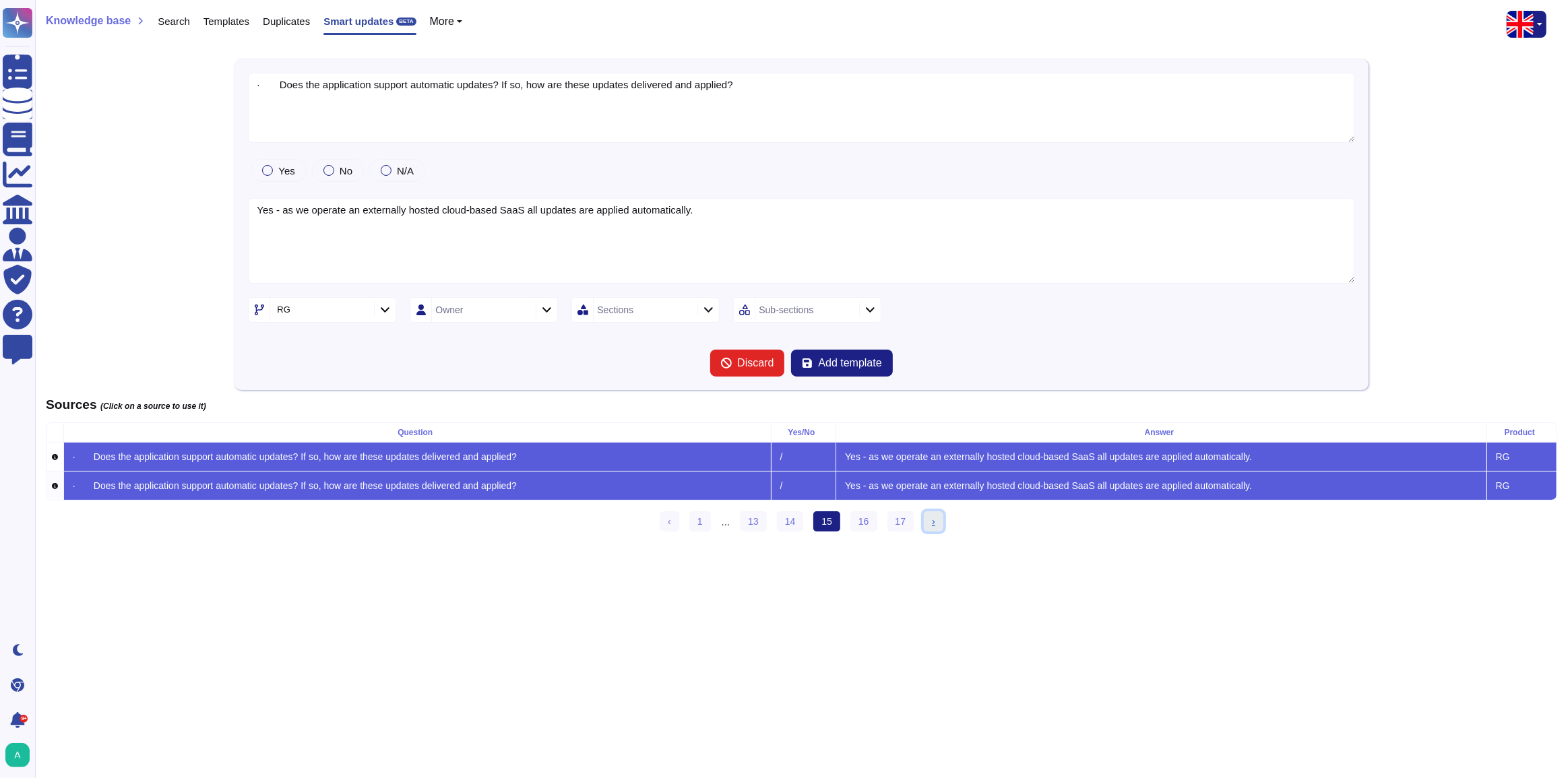
click at [931, 529] on link "› Next" at bounding box center [934, 521] width 20 height 20
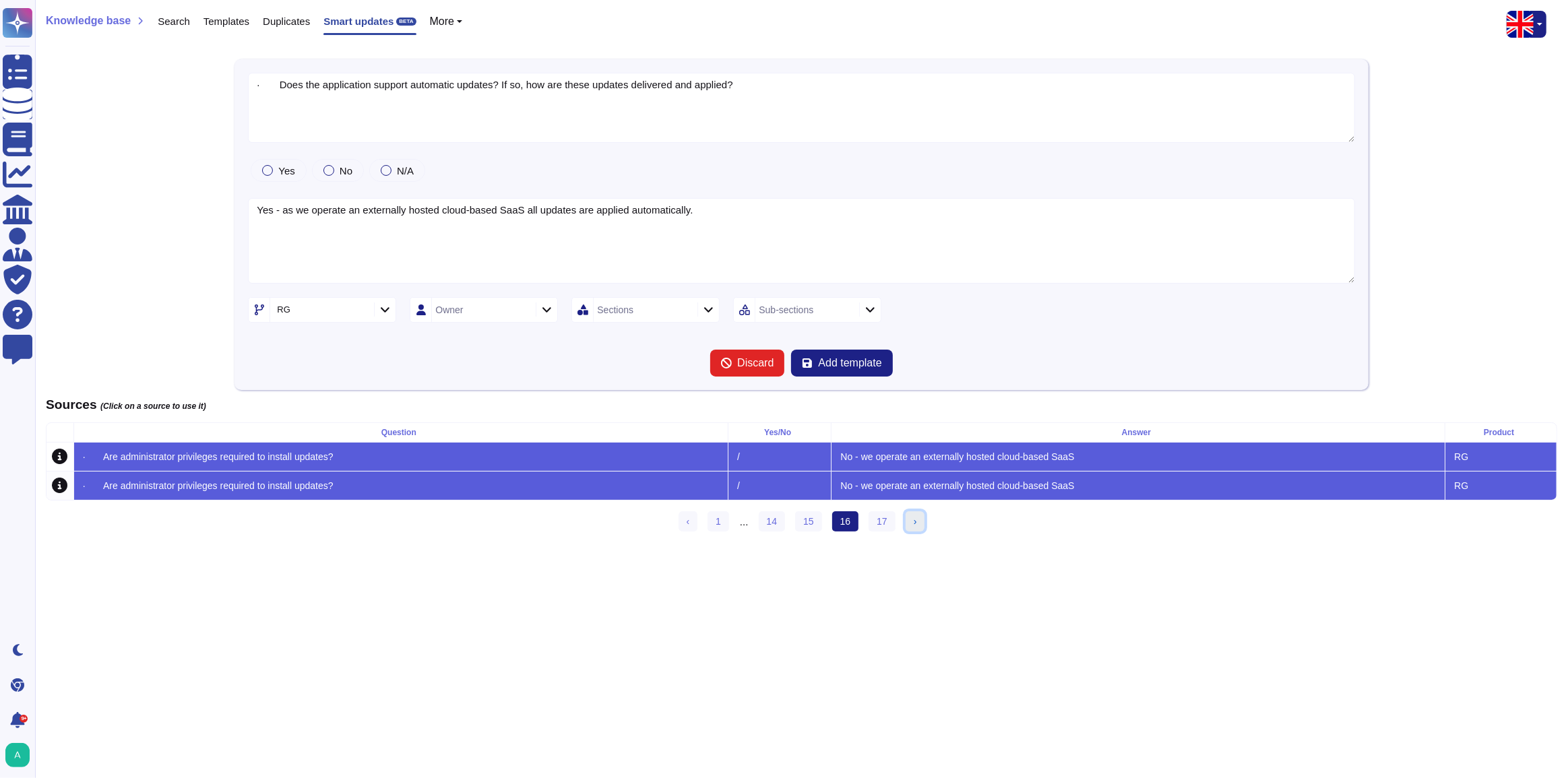
type textarea "· Are administrator privileges required to install updates?"
type textarea "No - we operate an externally hosted cloud-based SaaS"
click at [913, 530] on link "› Next" at bounding box center [916, 521] width 20 height 20
type textarea "· Are model inputs and outputs auditable?"
type textarea "Yes"
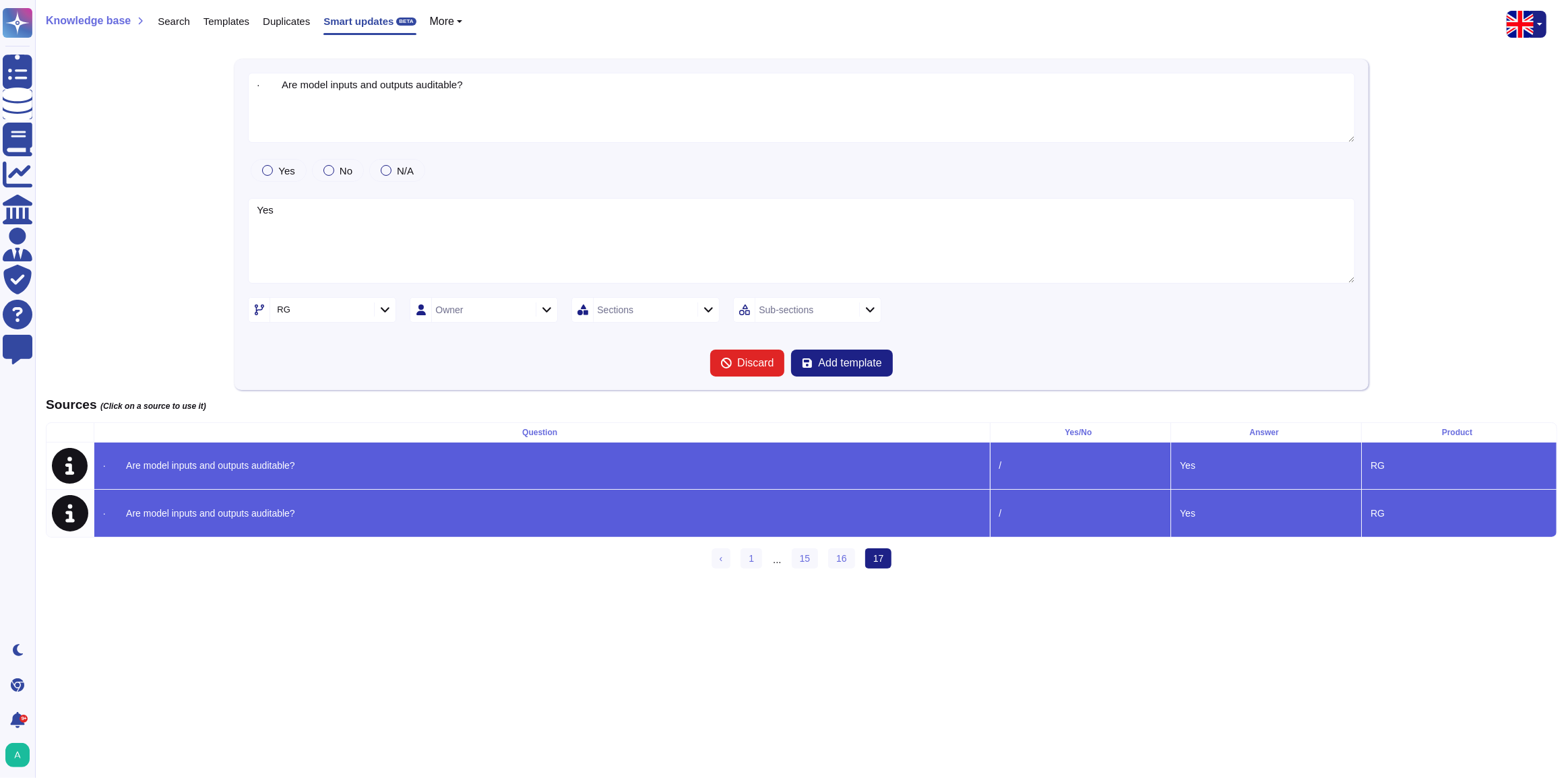
click at [336, 33] on div at bounding box center [370, 34] width 92 height 2
click at [343, 22] on span "Smart updates" at bounding box center [358, 20] width 70 height 10
click at [289, 21] on span "Duplicates" at bounding box center [287, 20] width 47 height 10
